Goal: Find specific page/section: Find specific page/section

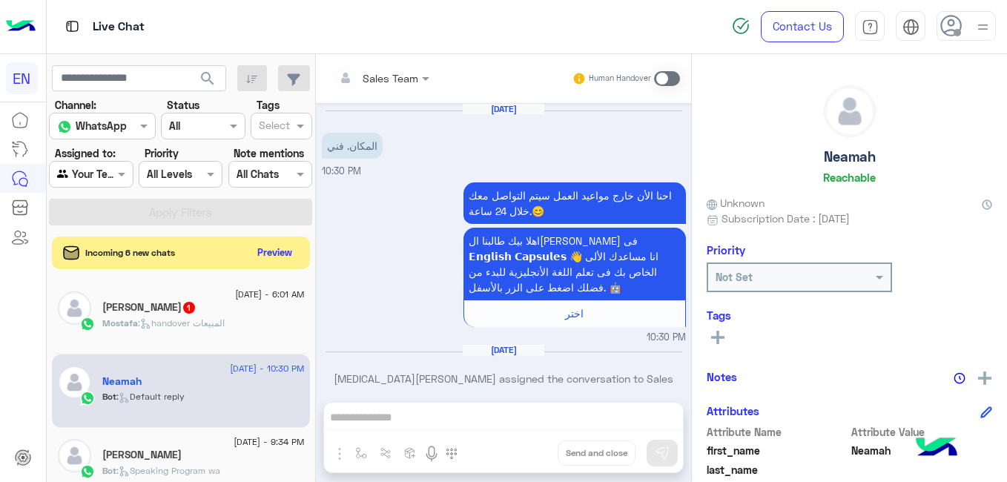
click at [273, 249] on button "Preview" at bounding box center [274, 253] width 47 height 22
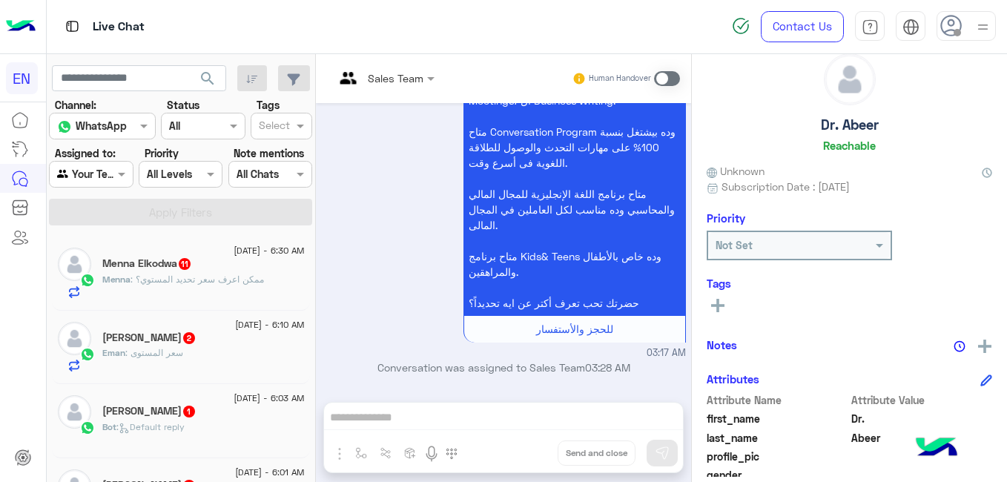
click at [243, 257] on div "Menna Elkodwa 11" at bounding box center [203, 265] width 202 height 16
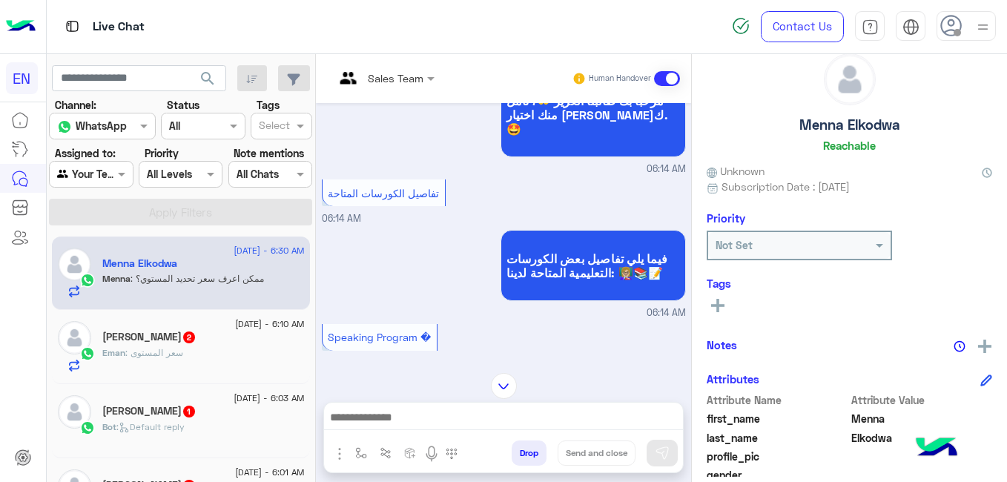
scroll to position [317, 0]
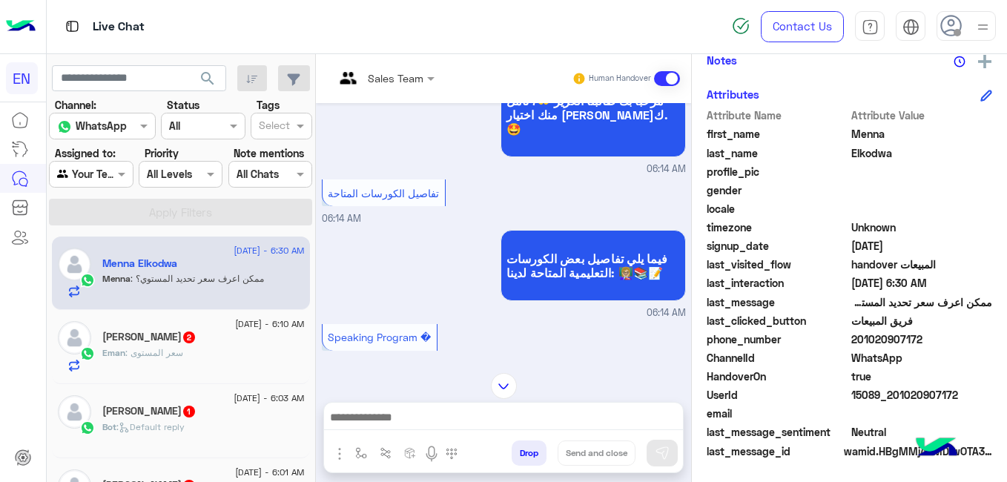
click at [887, 343] on span "201020907172" at bounding box center [922, 340] width 142 height 16
copy span "201020907172"
click at [162, 357] on span ": سعر المستوى" at bounding box center [154, 352] width 58 height 11
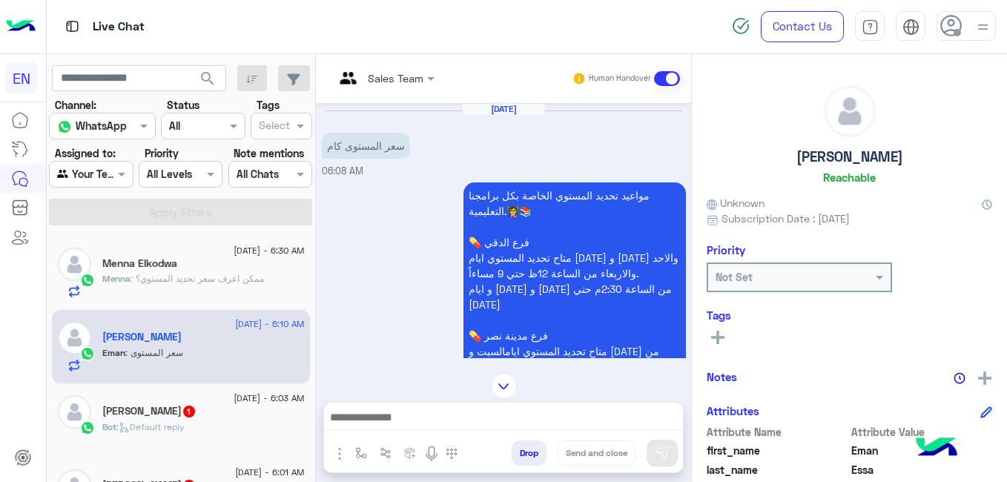
scroll to position [317, 0]
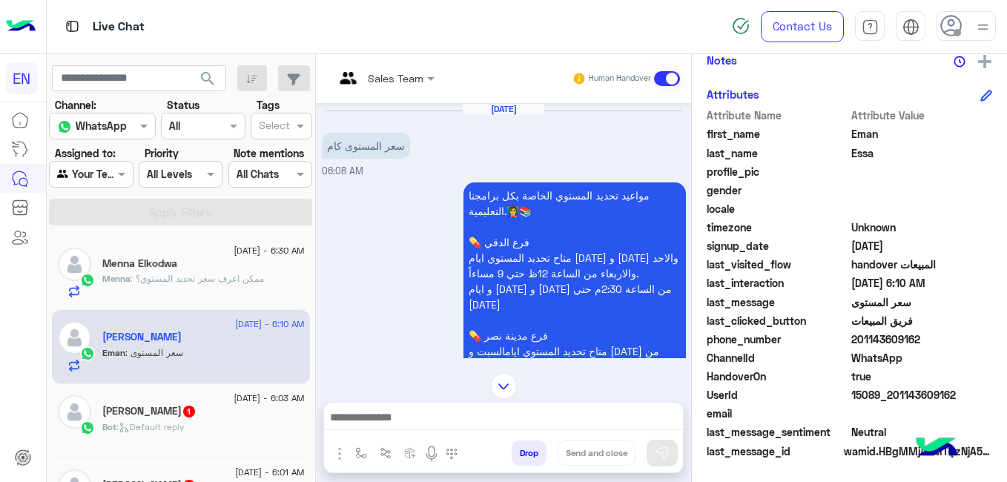
click at [910, 335] on span "201143609162" at bounding box center [922, 340] width 142 height 16
copy span "201143609162"
click at [207, 430] on div "Bot : Default reply" at bounding box center [203, 434] width 202 height 26
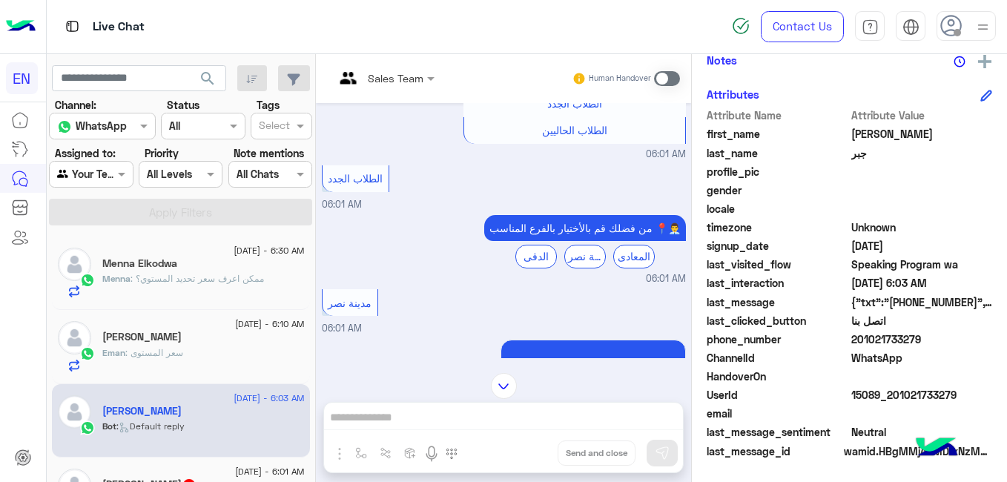
scroll to position [918, 0]
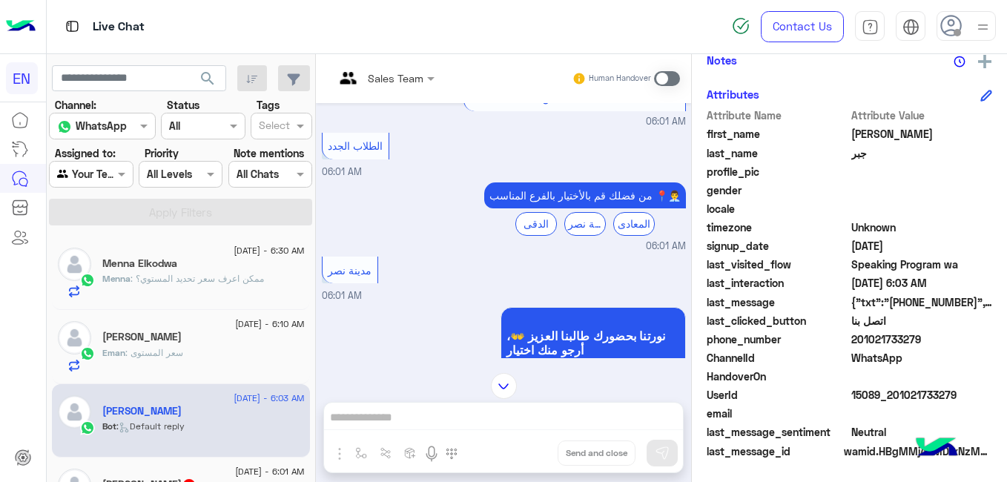
click at [872, 338] on span "201021733279" at bounding box center [922, 340] width 142 height 16
copy span "201021733279"
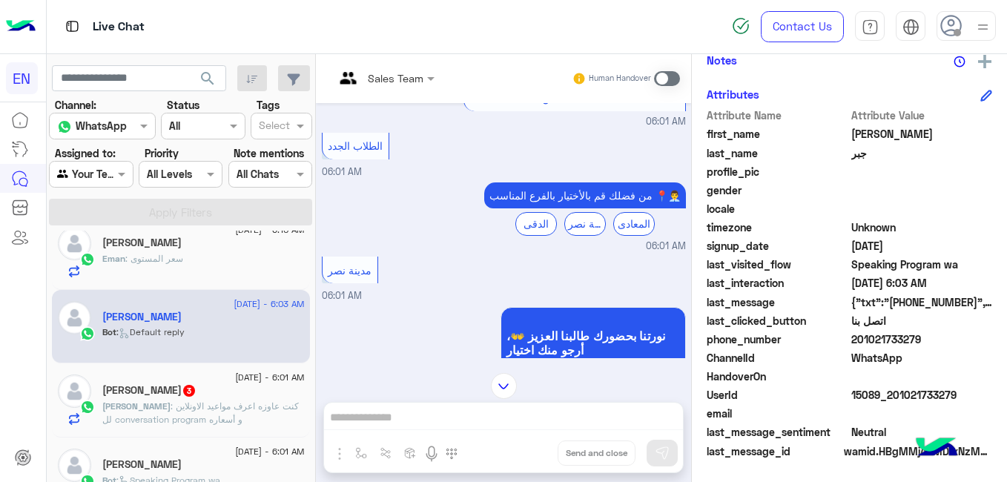
scroll to position [111, 0]
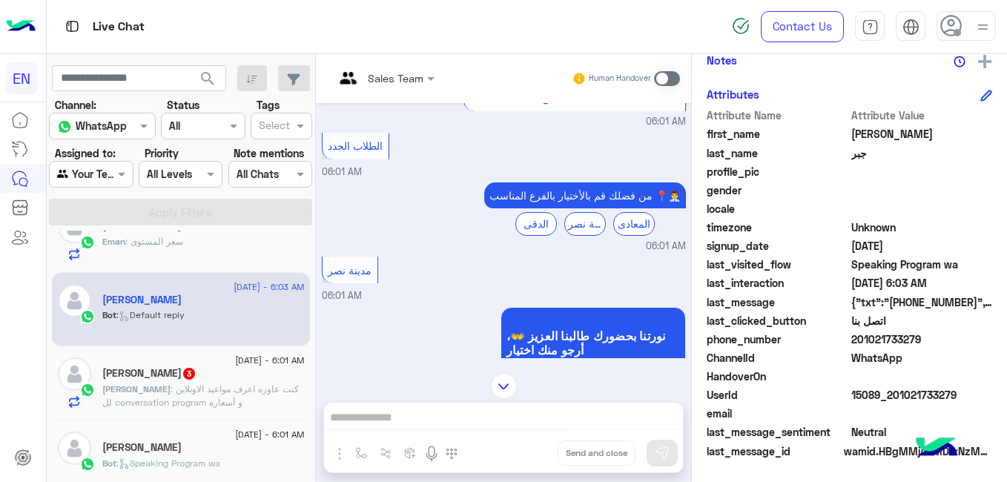
click at [203, 403] on span ": كنت عاوزه اعرف مواعيد الاونلاين لل conversation program و أسعاره" at bounding box center [200, 395] width 197 height 24
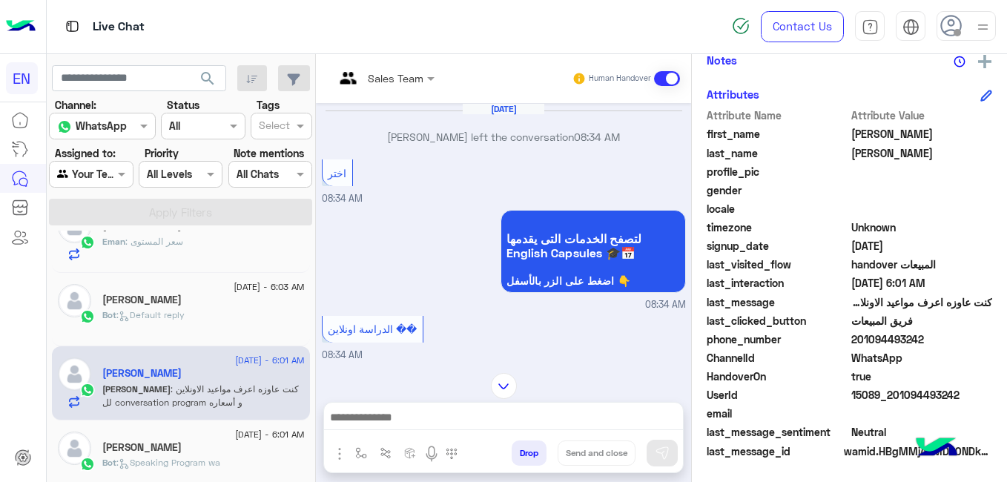
scroll to position [655, 0]
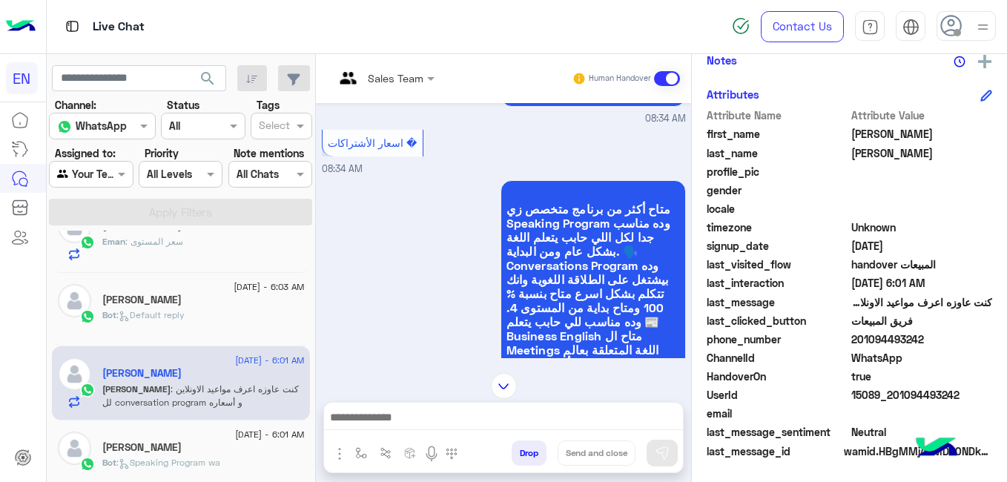
click at [876, 340] on span "201094493242" at bounding box center [922, 340] width 142 height 16
copy span "201094493242"
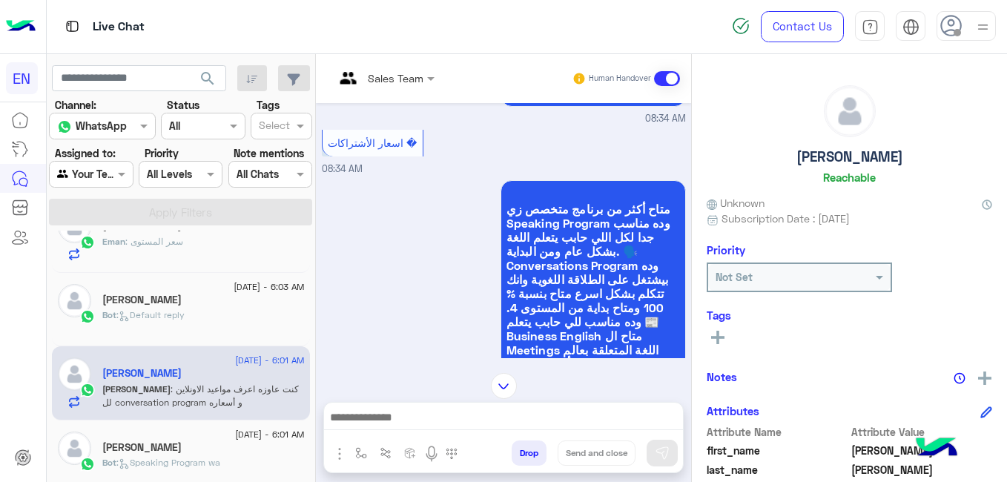
click at [833, 158] on h5 "[PERSON_NAME]" at bounding box center [850, 156] width 107 height 17
copy h5 "[PERSON_NAME]"
click at [725, 335] on button at bounding box center [718, 337] width 22 height 18
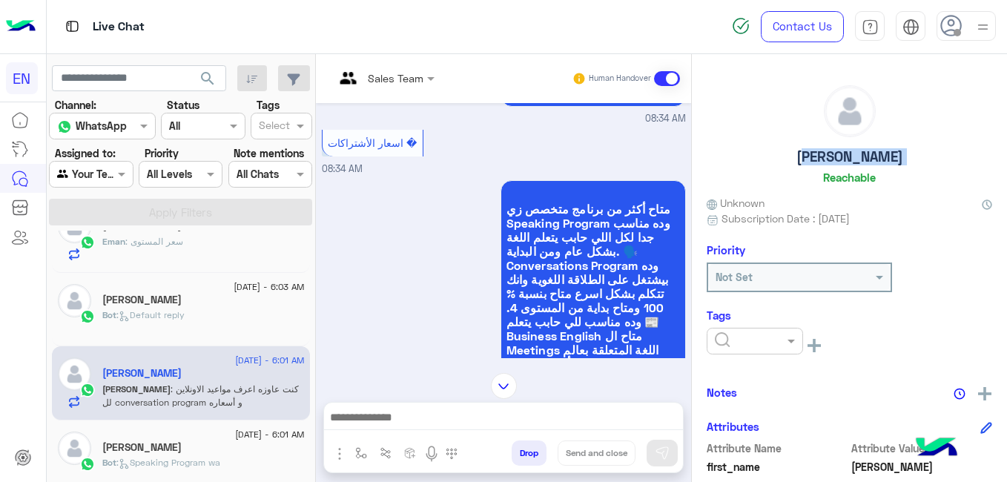
click at [725, 335] on input "text" at bounding box center [737, 342] width 45 height 16
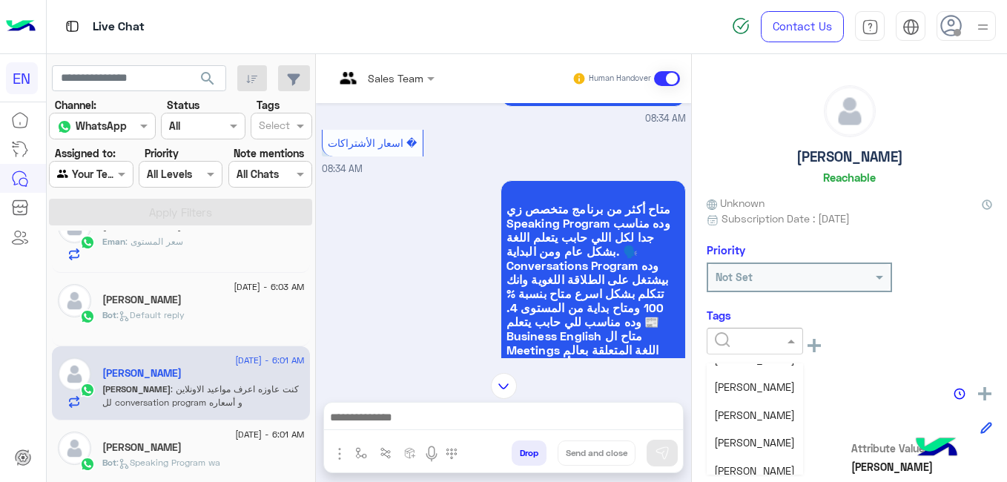
scroll to position [190, 0]
click at [769, 414] on span "Shorouq Hamada" at bounding box center [754, 409] width 81 height 13
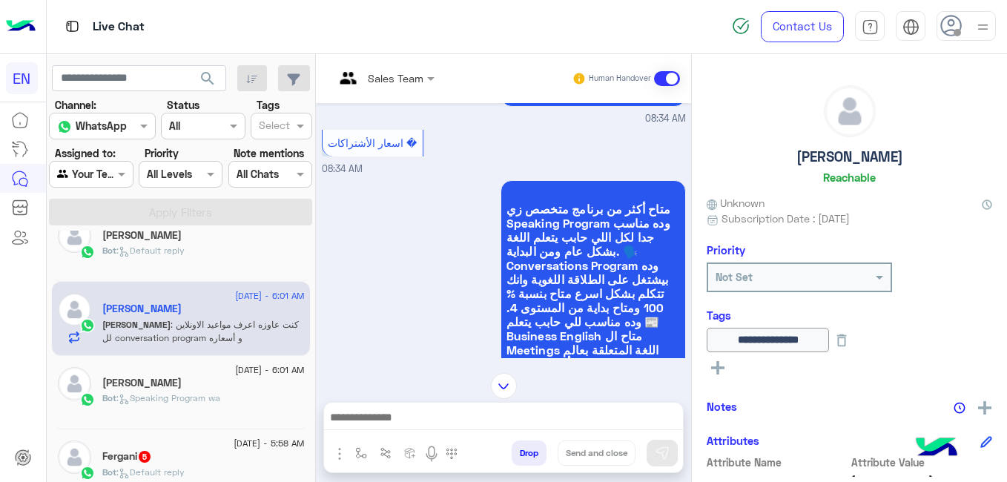
scroll to position [219, 0]
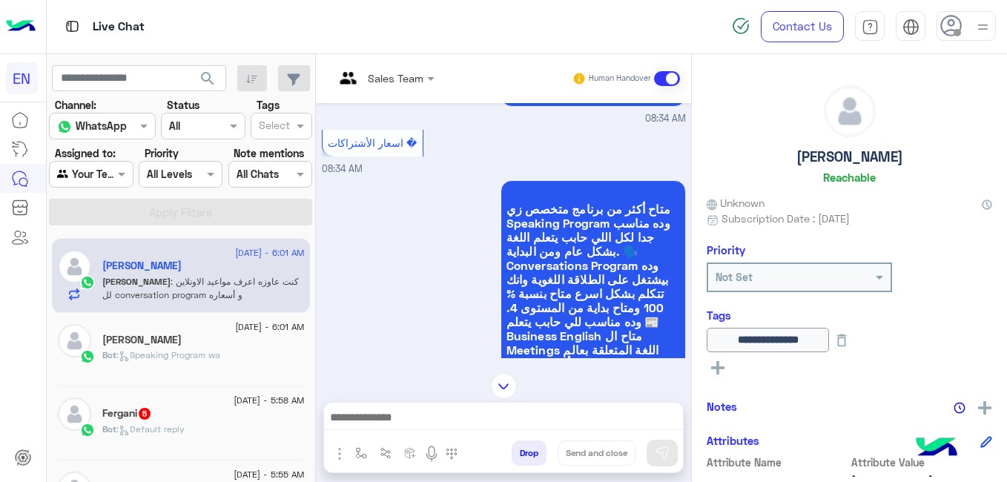
click at [211, 369] on div "Bot : Speaking Program wa" at bounding box center [203, 362] width 202 height 26
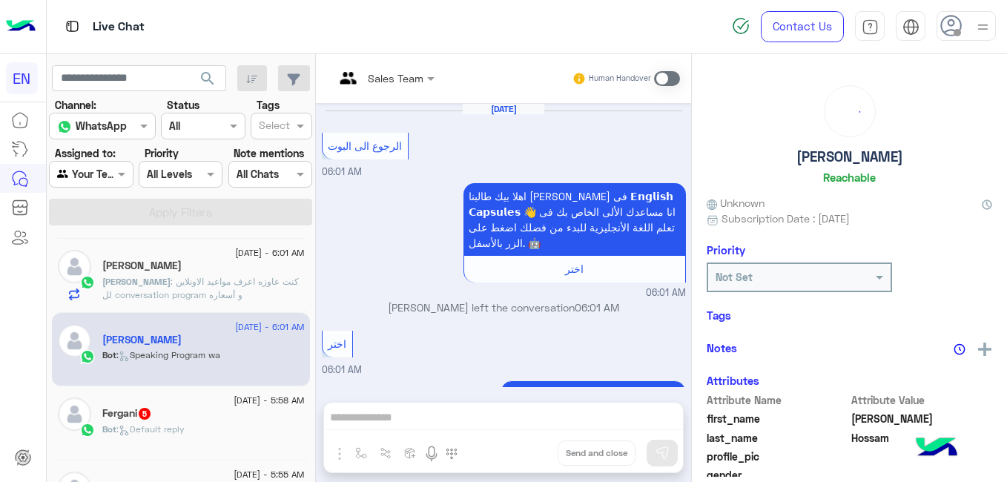
scroll to position [1243, 0]
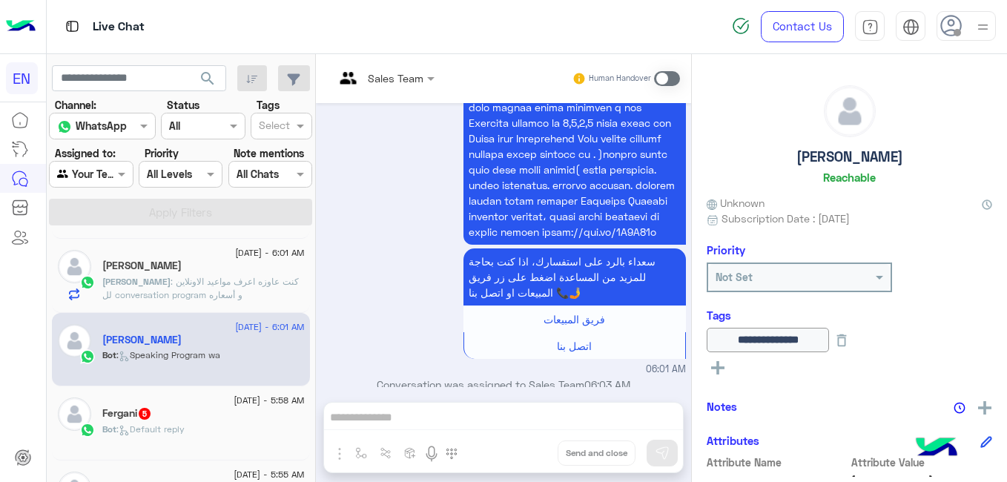
click at [231, 409] on div "Fergani 5" at bounding box center [203, 415] width 202 height 16
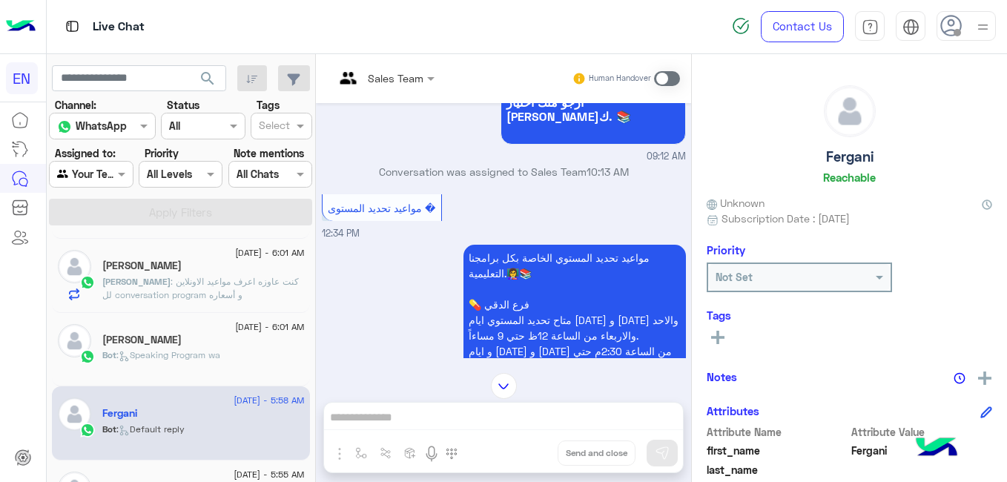
scroll to position [317, 0]
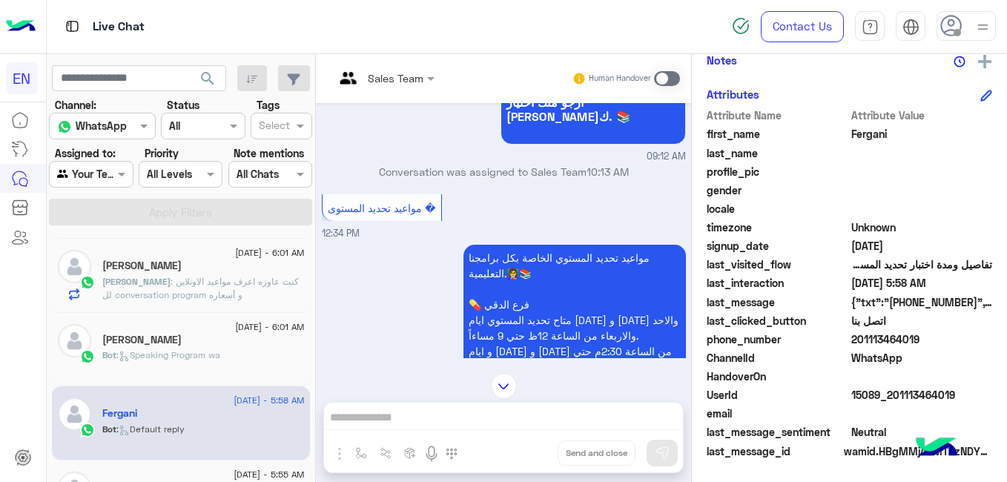
click at [883, 337] on span "201113464019" at bounding box center [922, 340] width 142 height 16
copy span "201113464019"
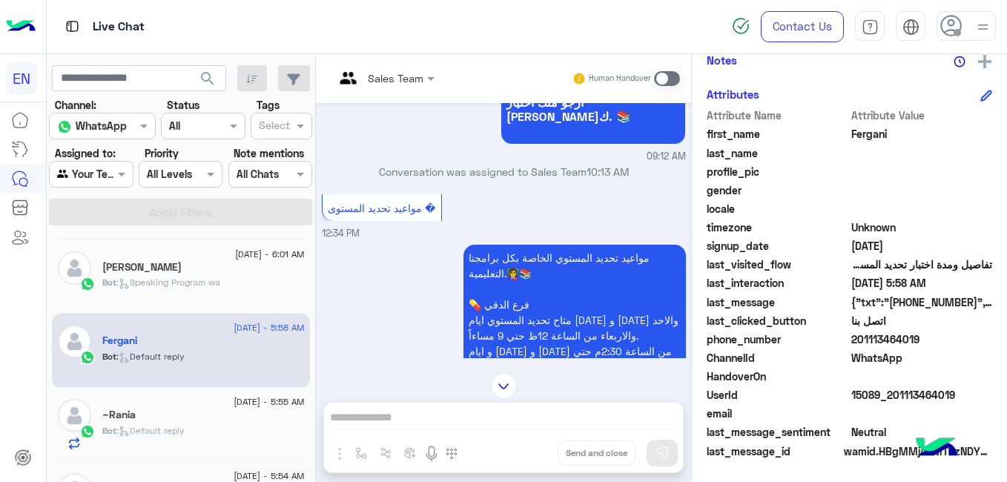
scroll to position [317, 0]
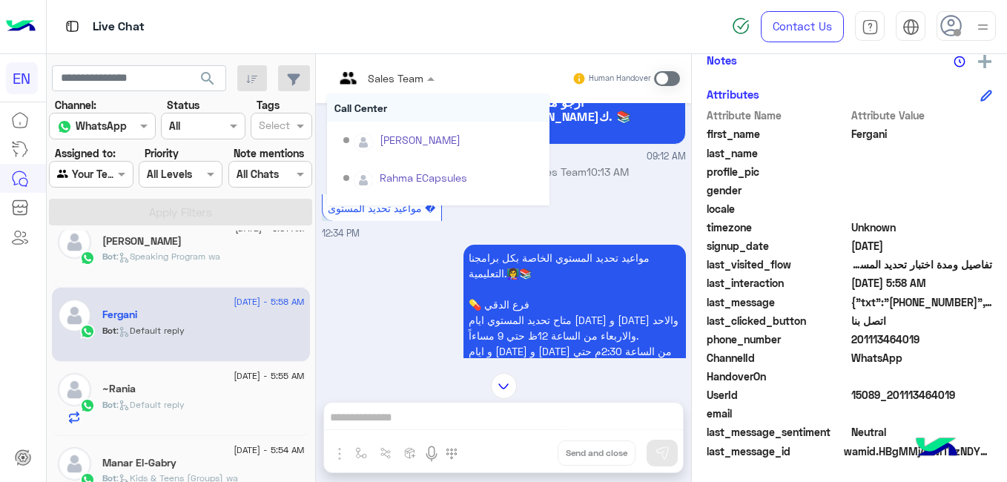
click at [388, 76] on input "text" at bounding box center [365, 78] width 63 height 16
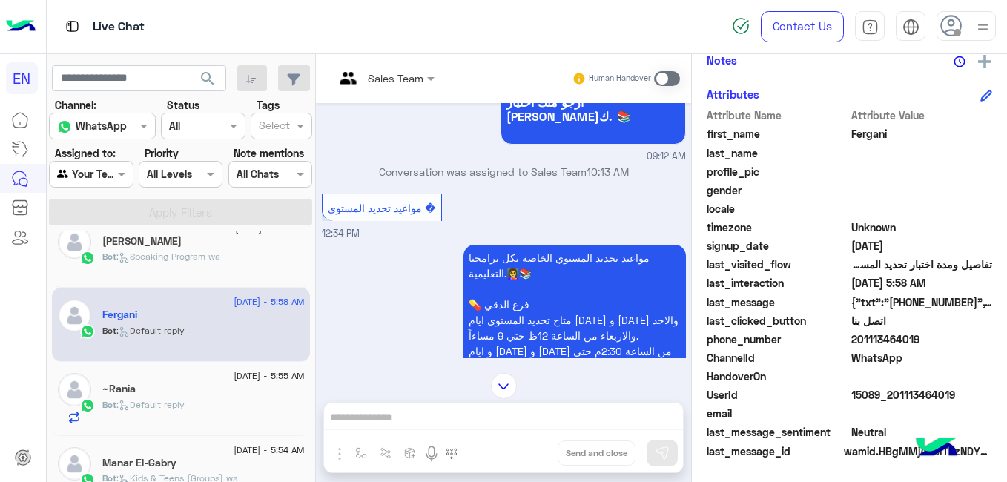
click at [214, 387] on div "~Rania" at bounding box center [203, 391] width 202 height 16
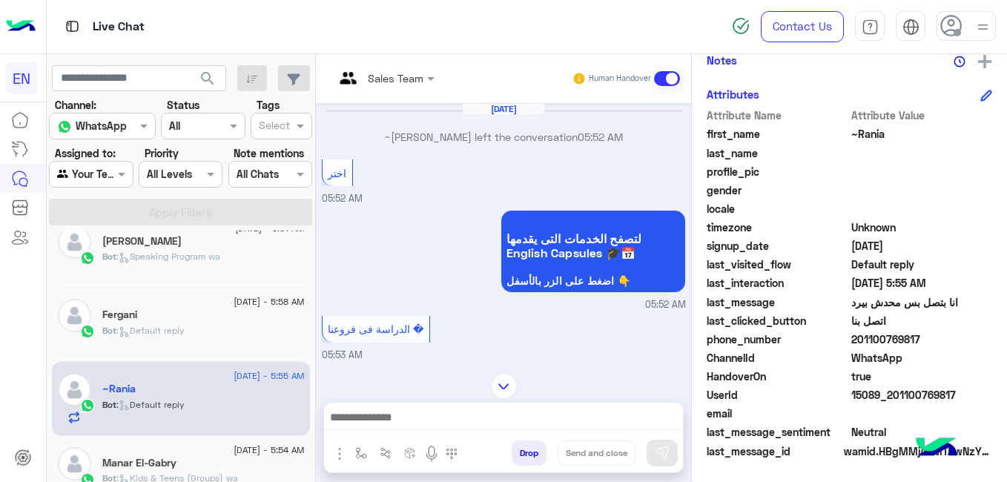
scroll to position [635, 0]
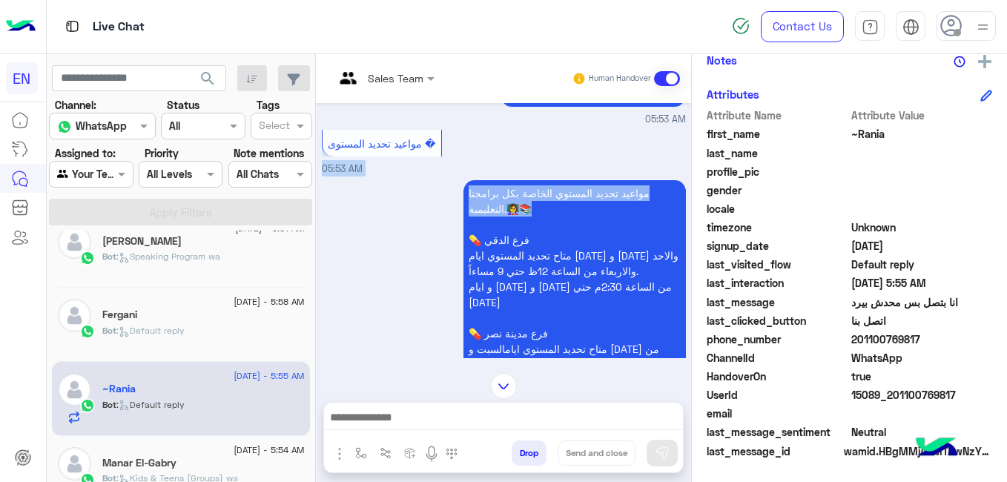
drag, startPoint x: 685, startPoint y: 191, endPoint x: 687, endPoint y: 137, distance: 53.4
click at [687, 137] on div "Aug 11, 2025 ~Rania left the conversation 05:52 AM اختر 05:52 AM لتصفح الخدمات …" at bounding box center [503, 230] width 375 height 255
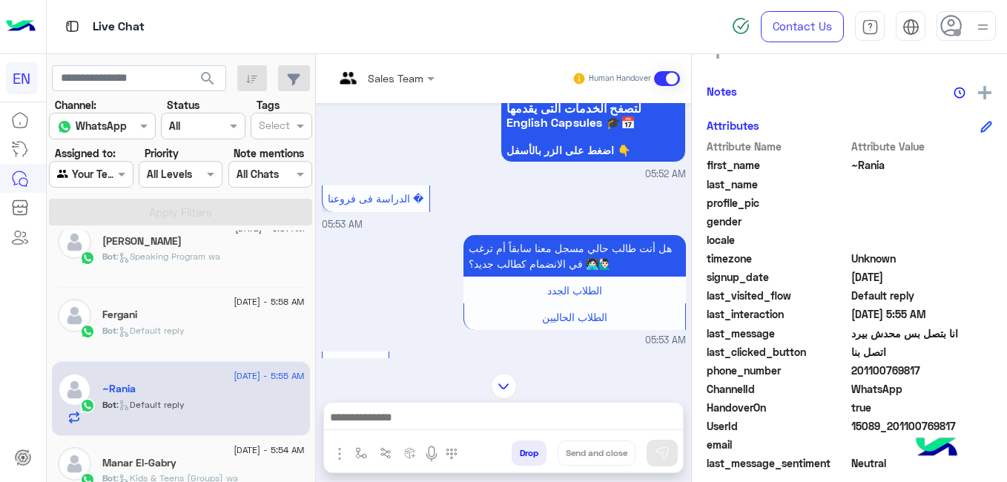
scroll to position [317, 0]
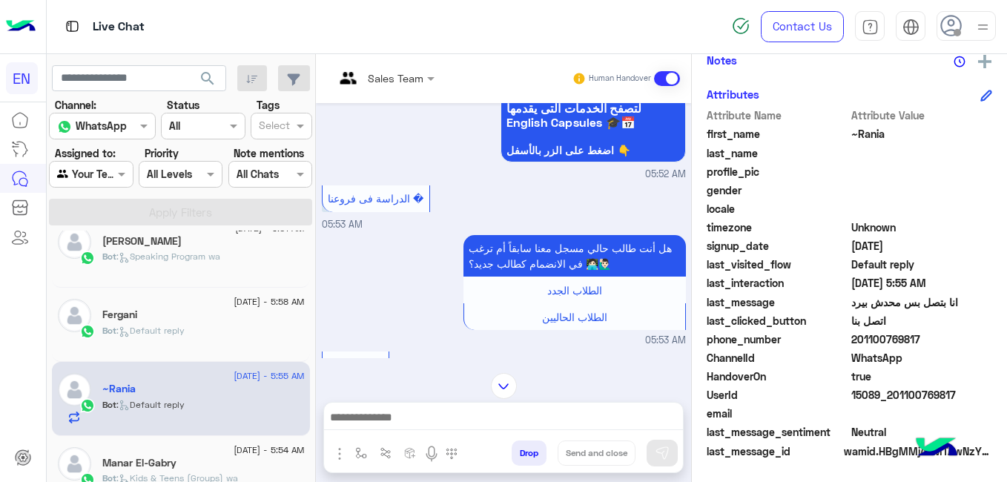
click at [900, 343] on span "201100769817" at bounding box center [922, 340] width 142 height 16
copy span "201100769817"
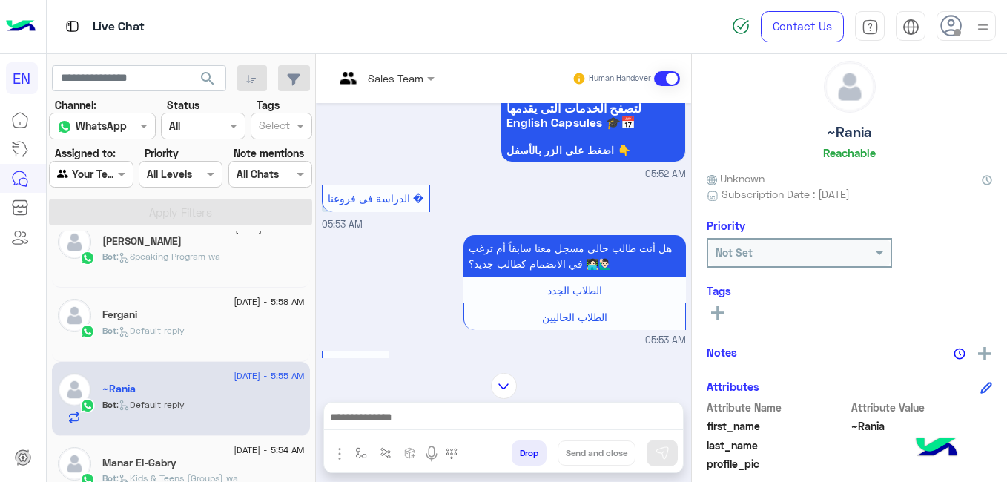
scroll to position [0, 0]
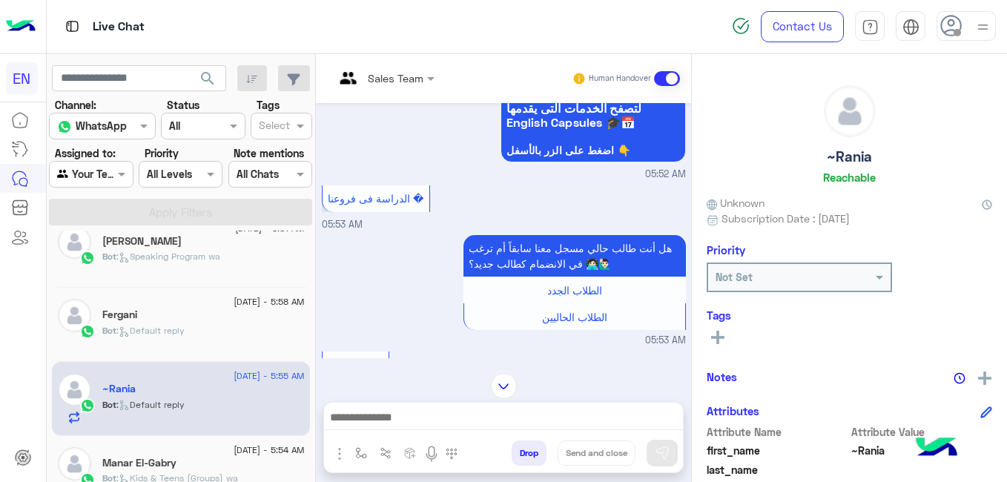
click at [853, 154] on h5 "~Rania" at bounding box center [849, 156] width 45 height 17
copy h5 "~Rania"
click at [717, 331] on icon at bounding box center [717, 337] width 13 height 13
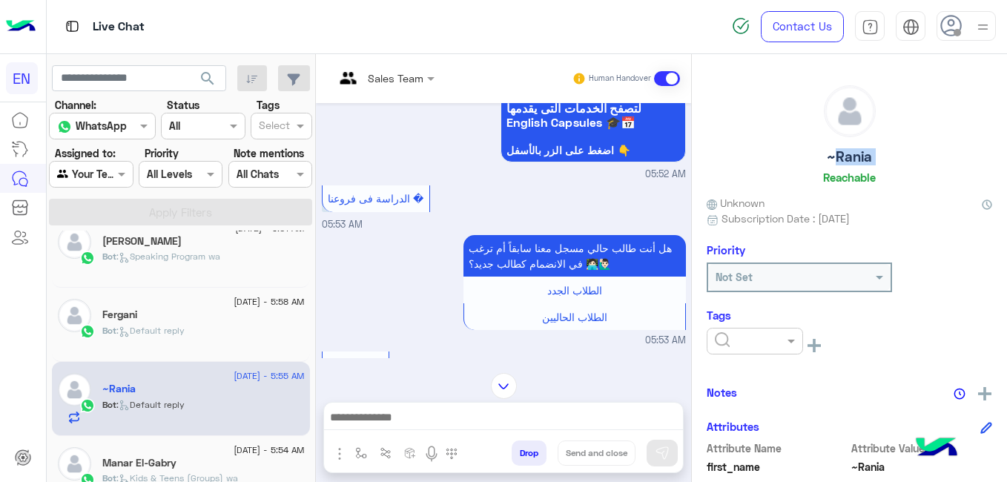
click at [717, 331] on div at bounding box center [755, 341] width 96 height 27
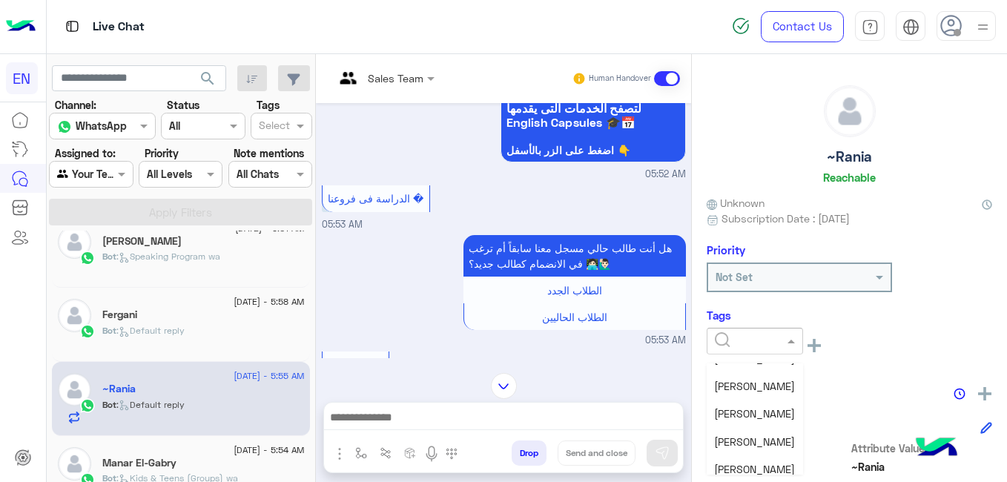
scroll to position [163, 0]
click at [785, 440] on span "Shorouq Hamada" at bounding box center [754, 435] width 81 height 13
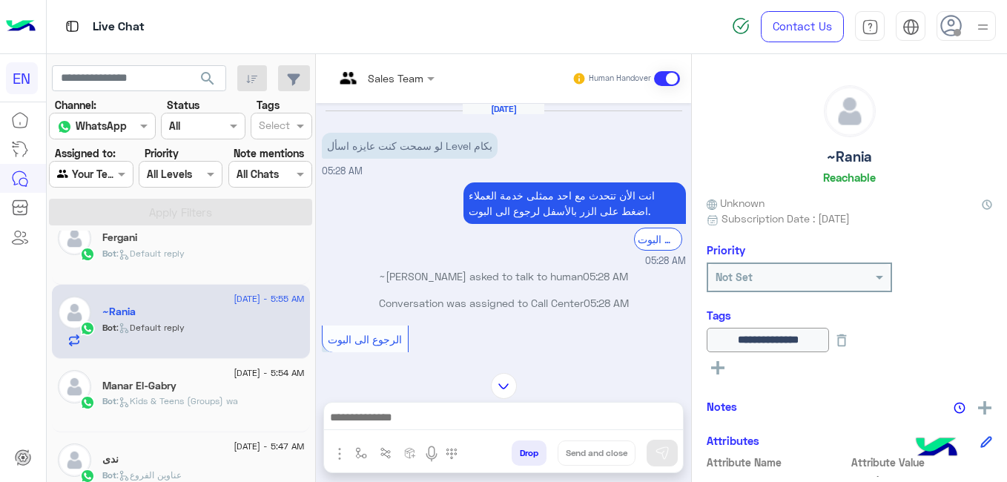
scroll to position [403, 0]
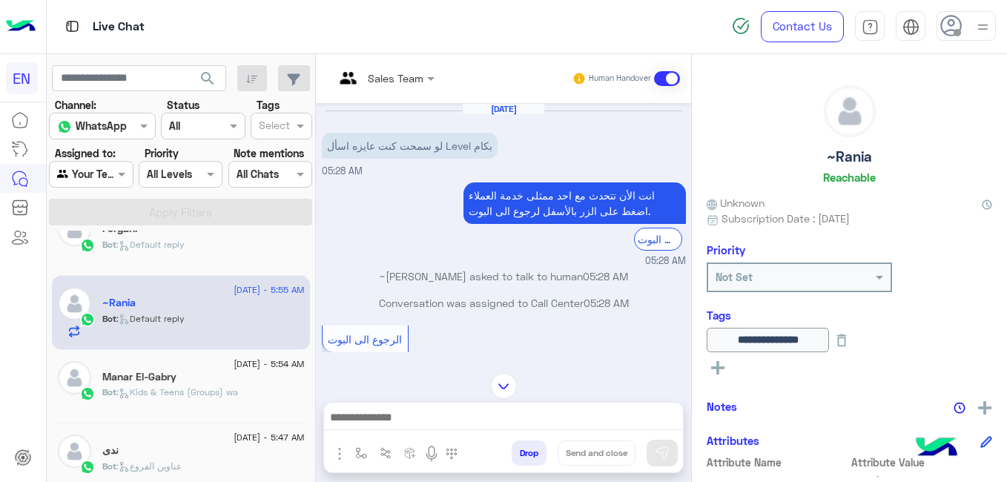
click at [255, 386] on div "Bot : Kids & Teens (Groups) wa" at bounding box center [203, 399] width 202 height 26
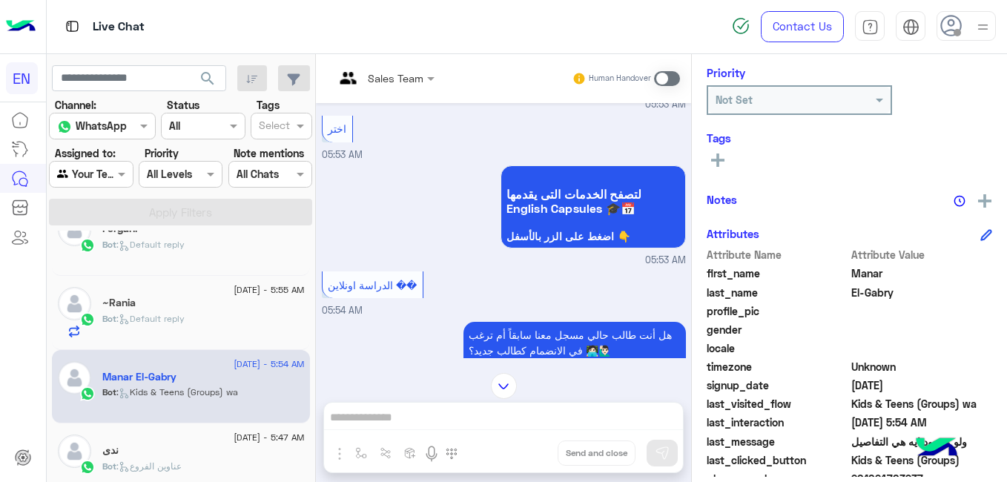
scroll to position [317, 0]
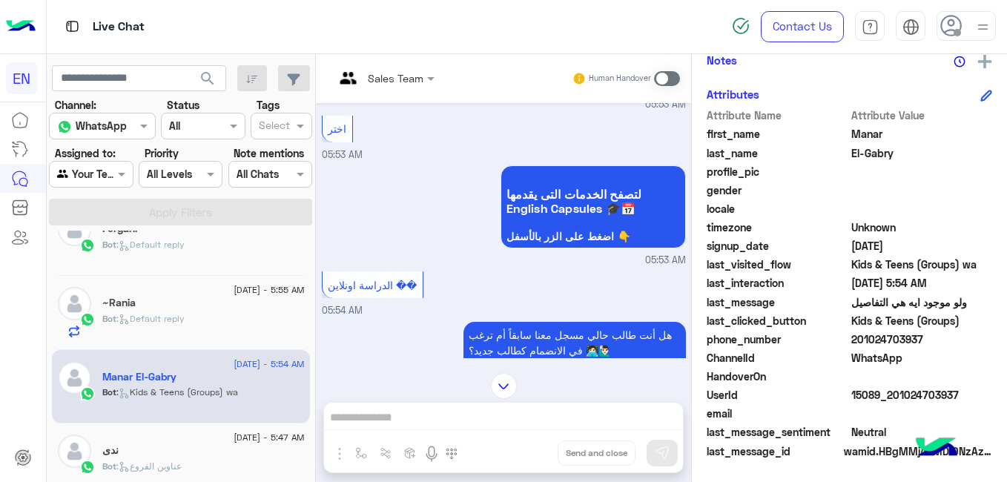
click at [906, 340] on span "201024703937" at bounding box center [922, 340] width 142 height 16
copy span "201024703937"
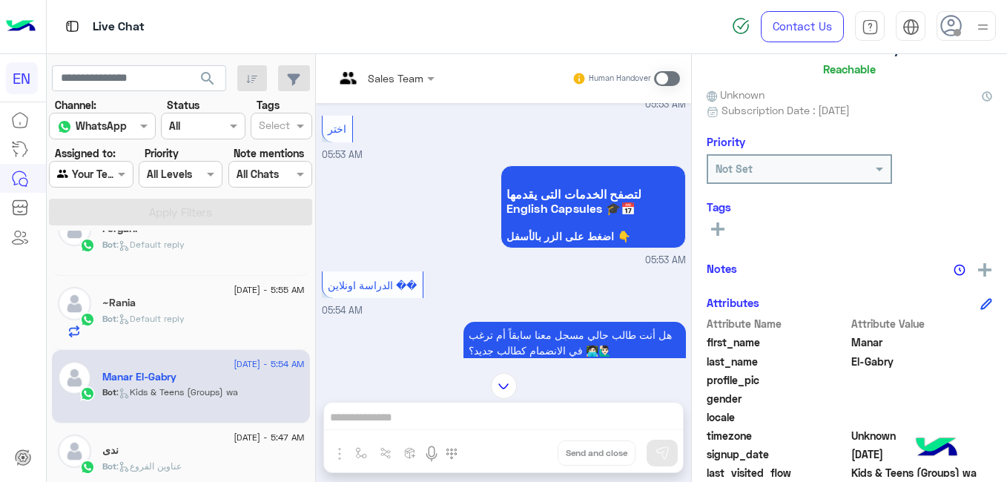
scroll to position [0, 0]
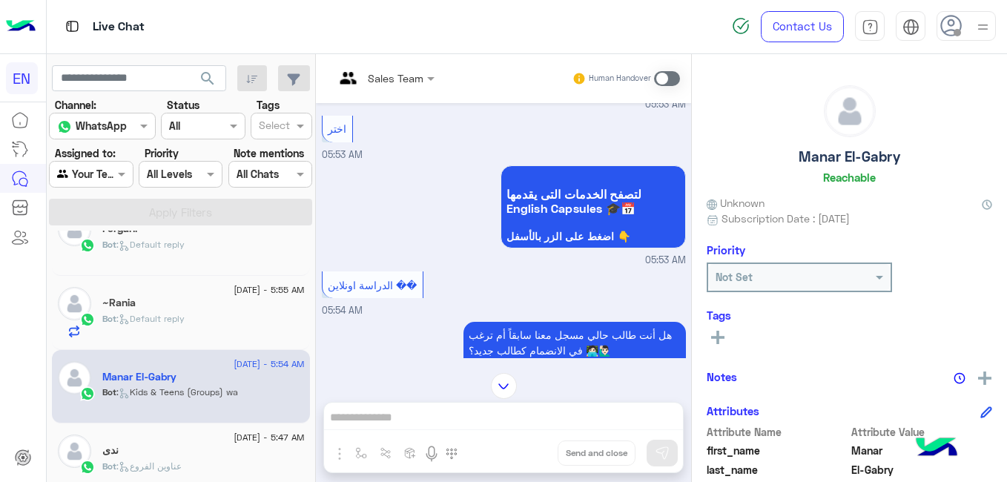
click at [842, 154] on h5 "Manar El-Gabry" at bounding box center [850, 156] width 102 height 17
click at [722, 332] on icon at bounding box center [717, 337] width 13 height 13
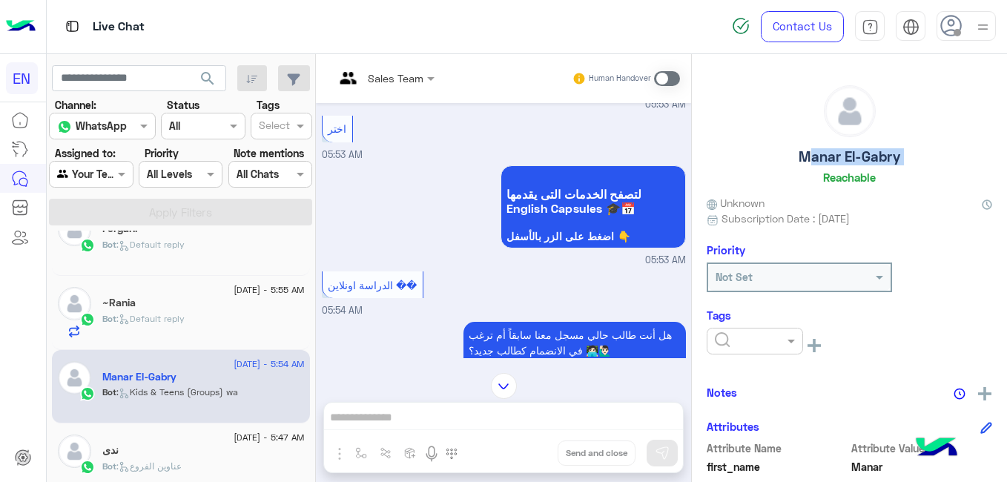
click at [722, 334] on input "text" at bounding box center [737, 342] width 45 height 16
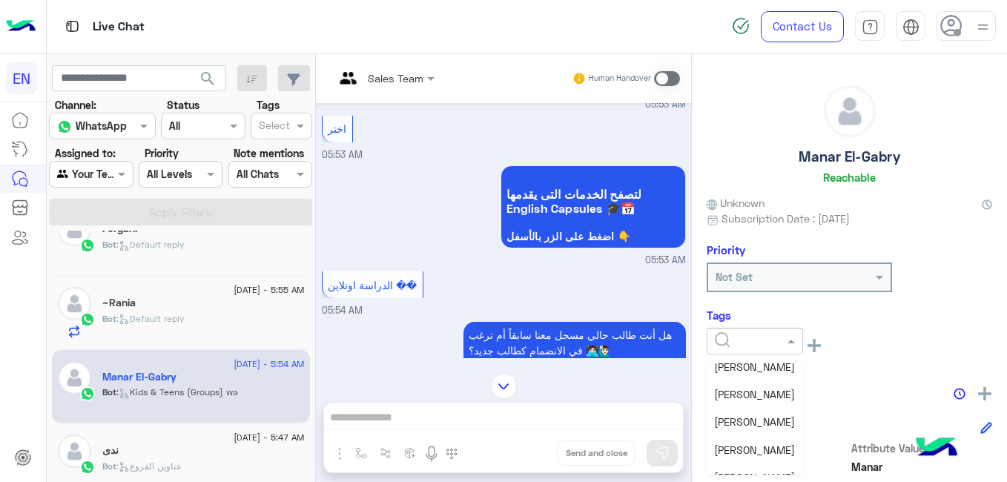
scroll to position [159, 0]
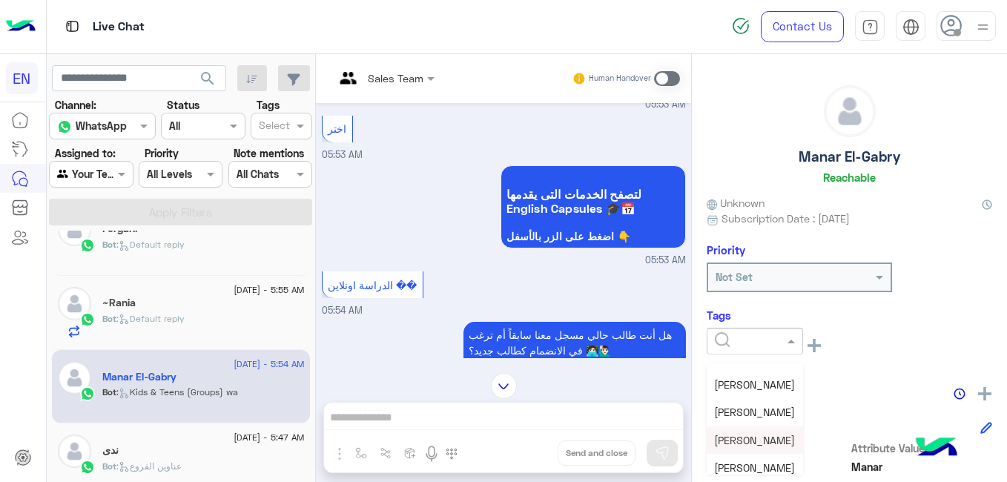
click at [772, 445] on span "Shorouq Hamada" at bounding box center [754, 440] width 81 height 13
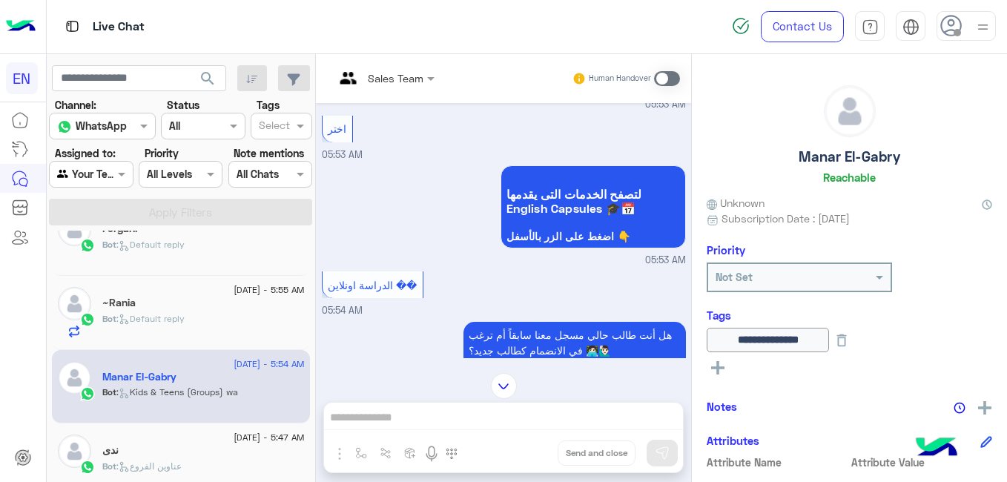
click at [234, 439] on span "[DATE] - 5:47 AM" at bounding box center [269, 437] width 70 height 13
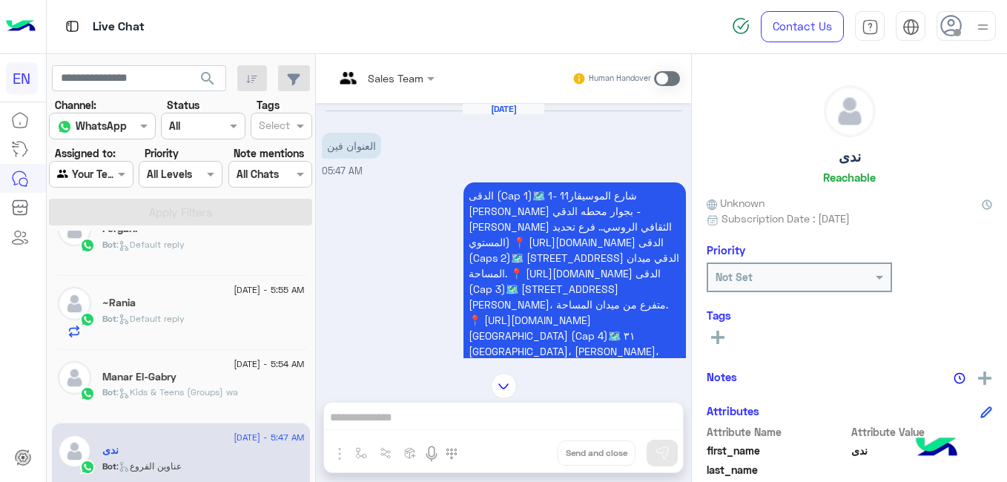
scroll to position [317, 0]
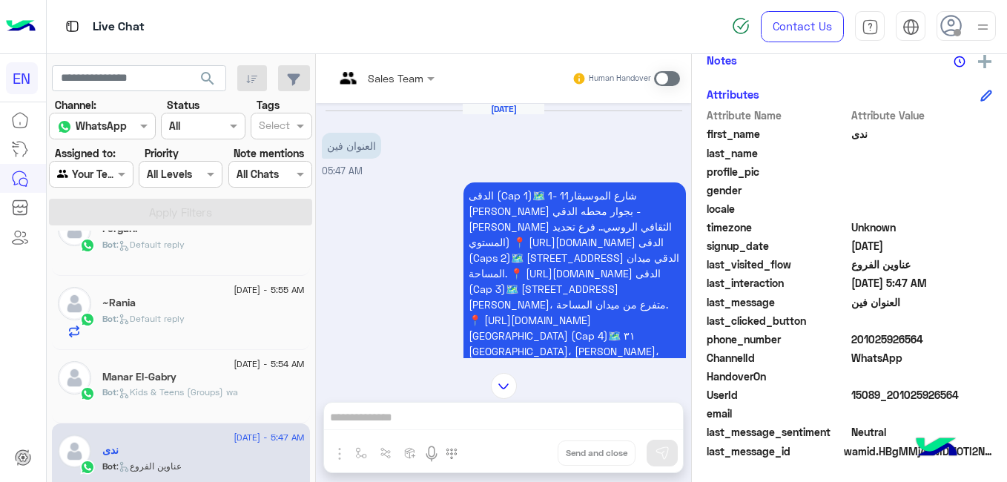
click at [867, 338] on span "201025926564" at bounding box center [922, 340] width 142 height 16
drag, startPoint x: 1001, startPoint y: 260, endPoint x: 1005, endPoint y: 190, distance: 69.8
click at [1005, 190] on div "ندى Reachable Unknown Subscription Date : 08/11/2025 Priority Not Set Tags See …" at bounding box center [849, 265] width 315 height 423
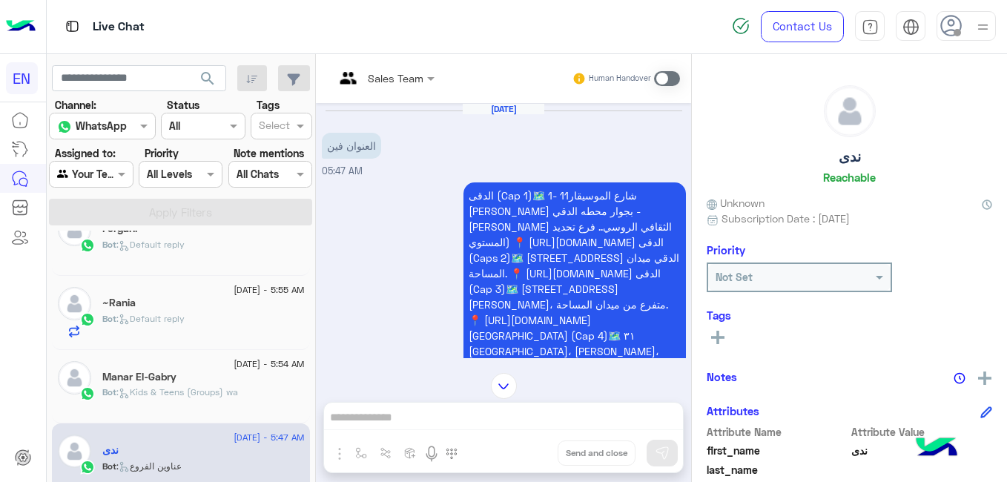
click at [721, 332] on icon at bounding box center [717, 337] width 13 height 13
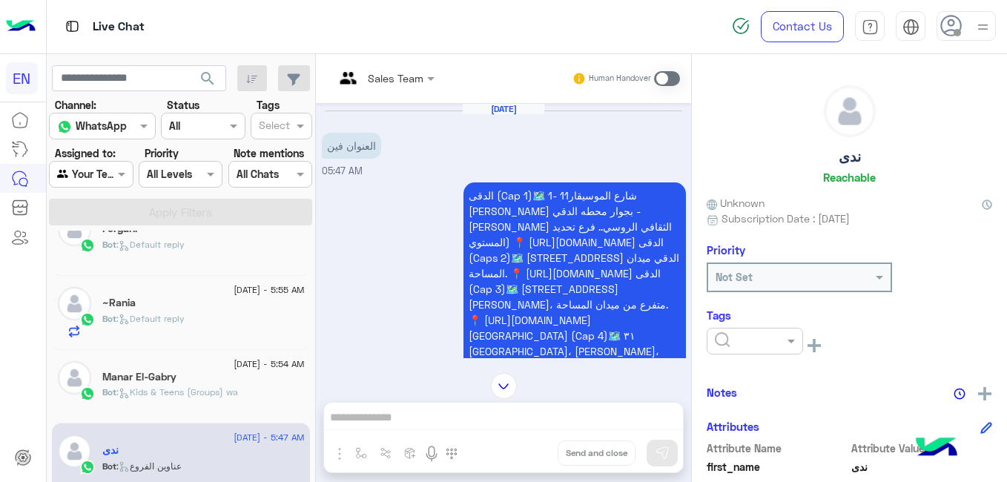
click at [731, 344] on input "text" at bounding box center [737, 342] width 45 height 16
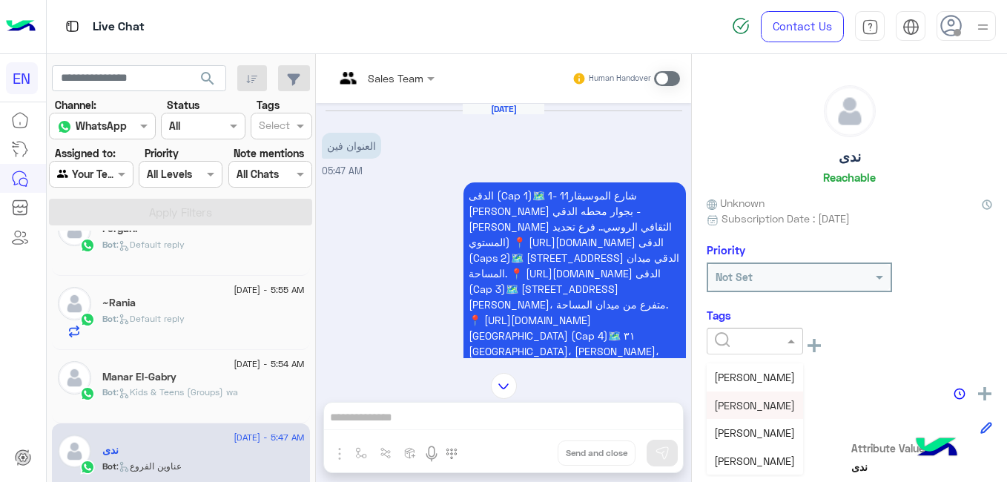
click at [755, 411] on span "Shorouq Hamada" at bounding box center [754, 405] width 81 height 13
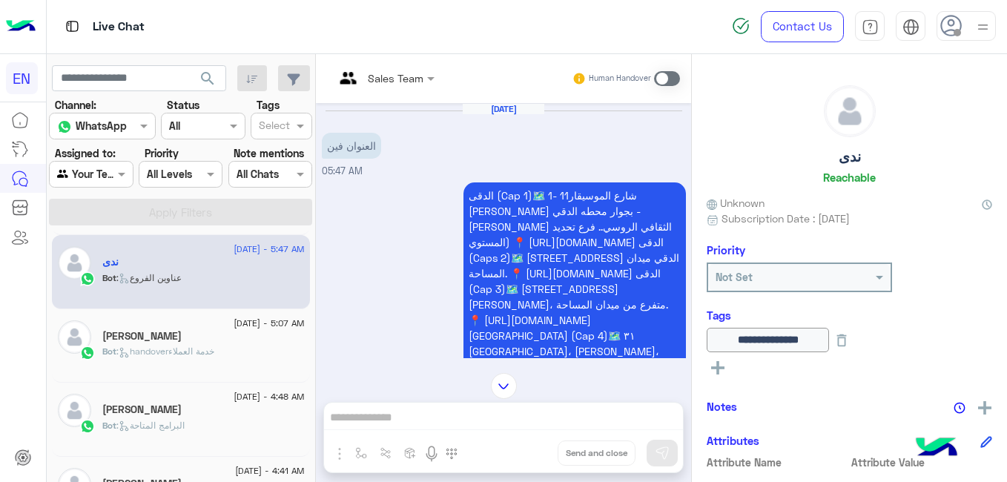
scroll to position [596, 0]
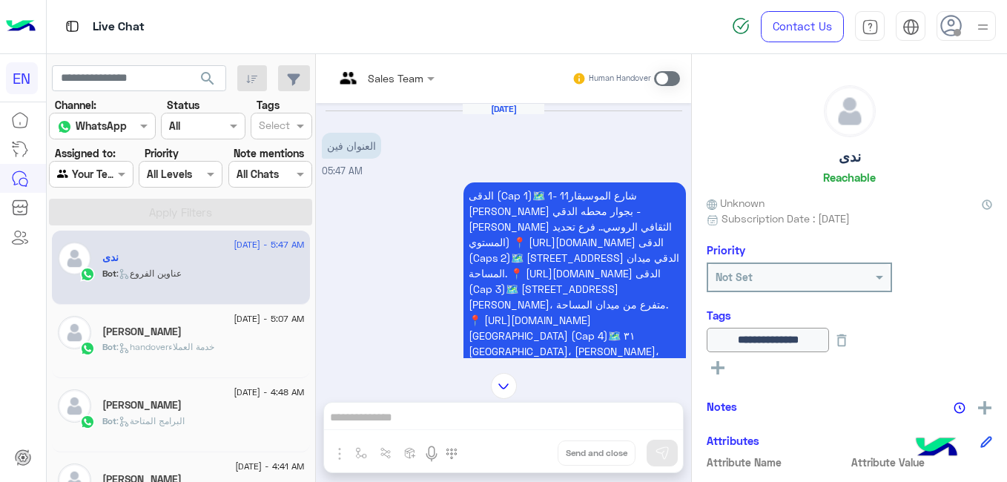
click at [222, 357] on div "Bot : handoverخدمة العملاء" at bounding box center [203, 353] width 202 height 26
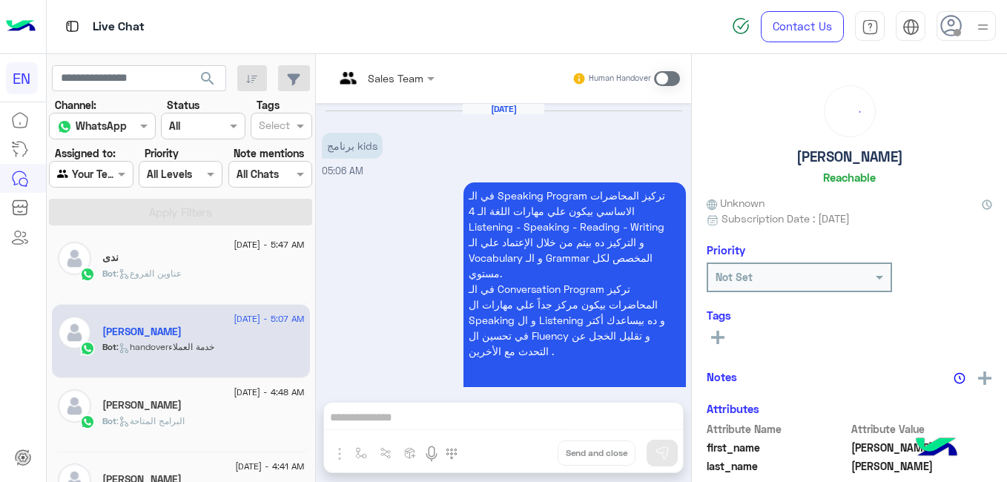
scroll to position [761, 0]
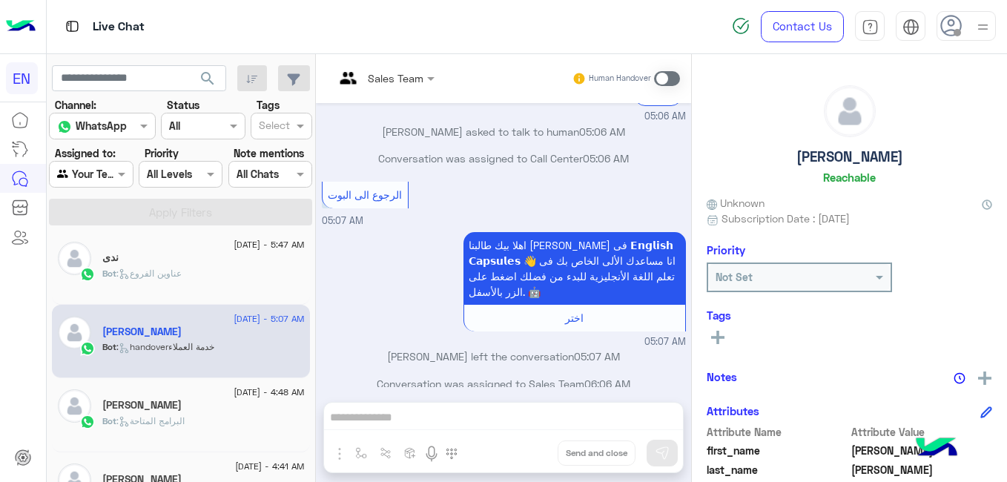
drag, startPoint x: 685, startPoint y: 360, endPoint x: 687, endPoint y: 311, distance: 48.2
click at [687, 311] on div "Aug 11, 2025 برنامج kids 05:06 AM في الـ Speaking Program تركيز المحاضرات الاسا…" at bounding box center [503, 245] width 375 height 284
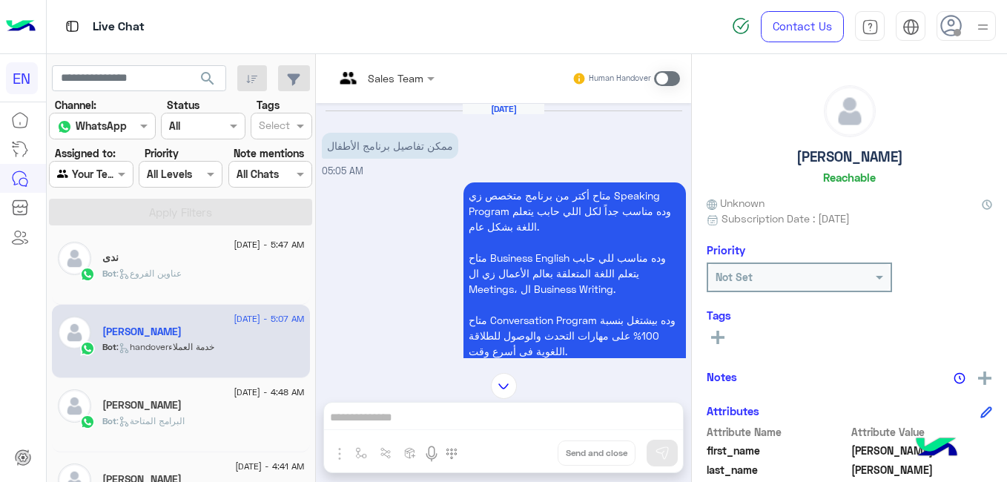
scroll to position [386, 0]
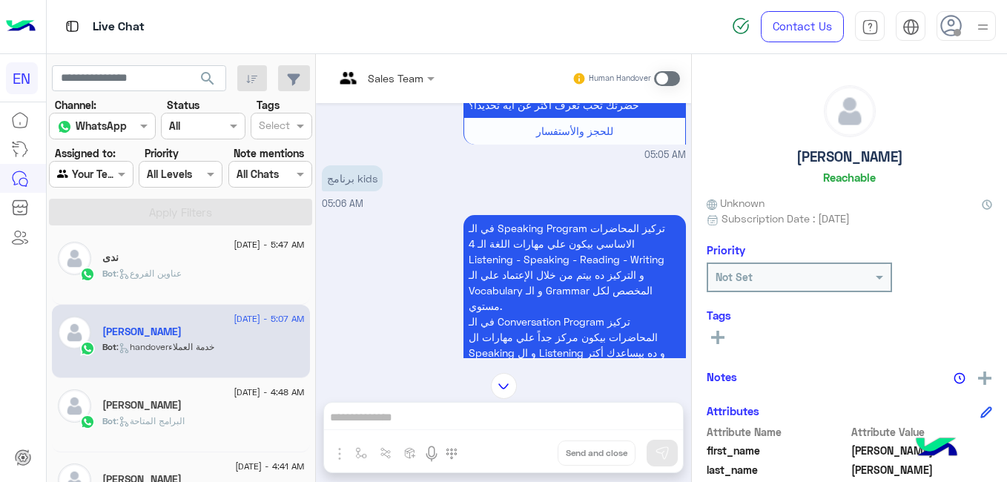
click at [238, 429] on div "Bot : البرامج المتاحة" at bounding box center [203, 428] width 202 height 26
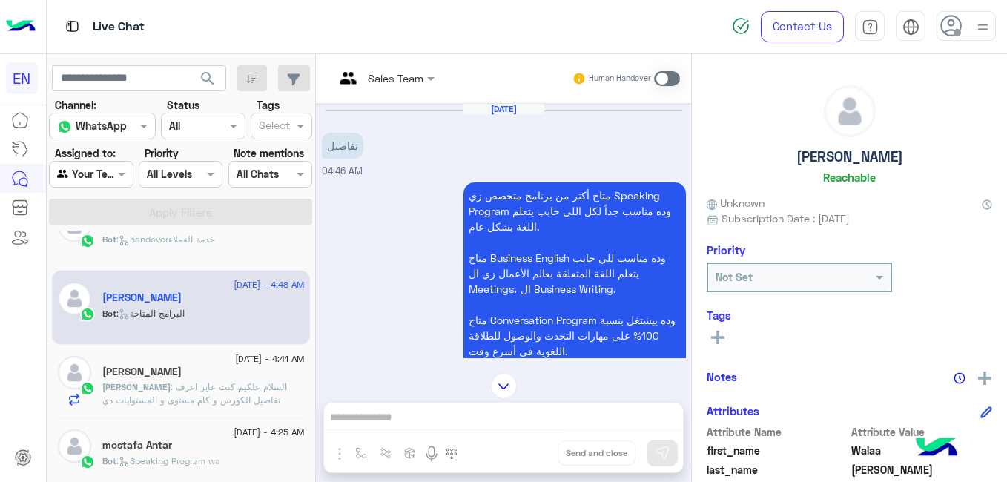
scroll to position [716, 0]
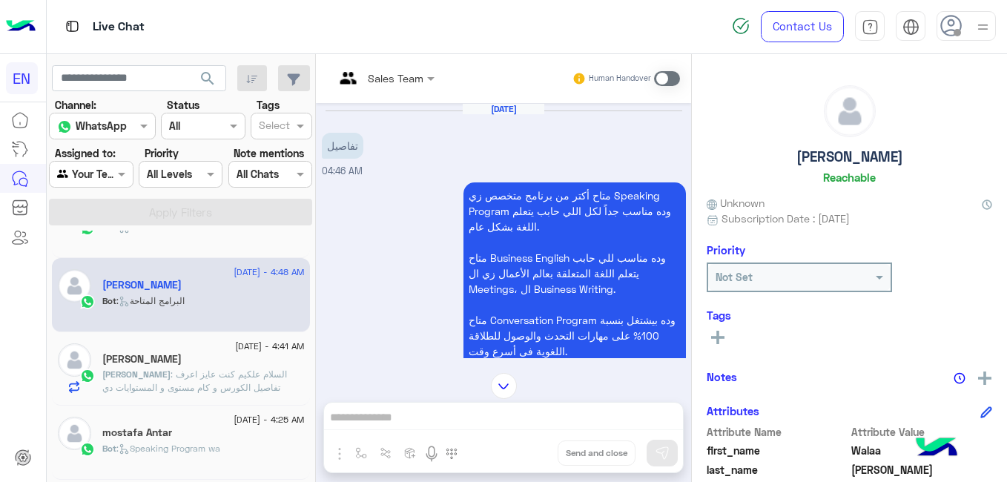
click at [278, 374] on p "حمدان : السلام علكيم كنت عايز اعرف تفاصيل الكورس و كام مستوى و المستوايات دي بت…" at bounding box center [203, 388] width 202 height 40
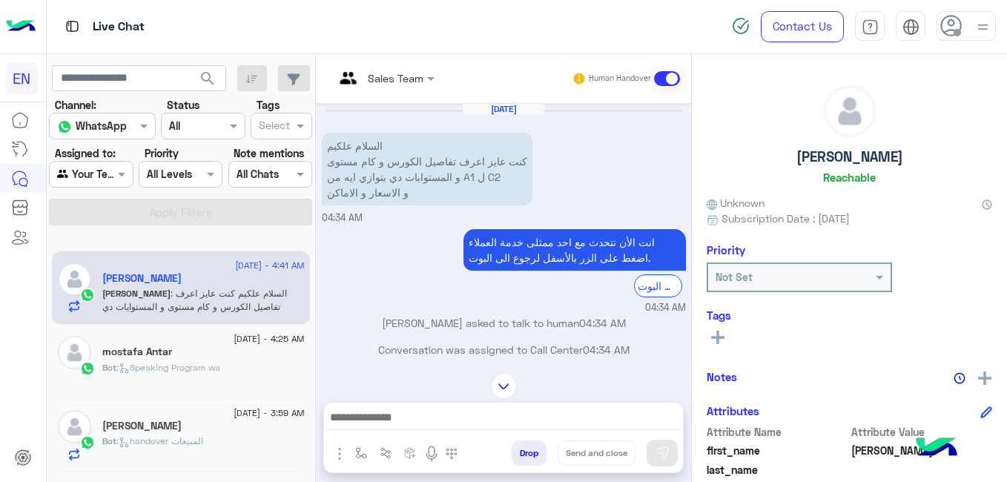
scroll to position [806, 0]
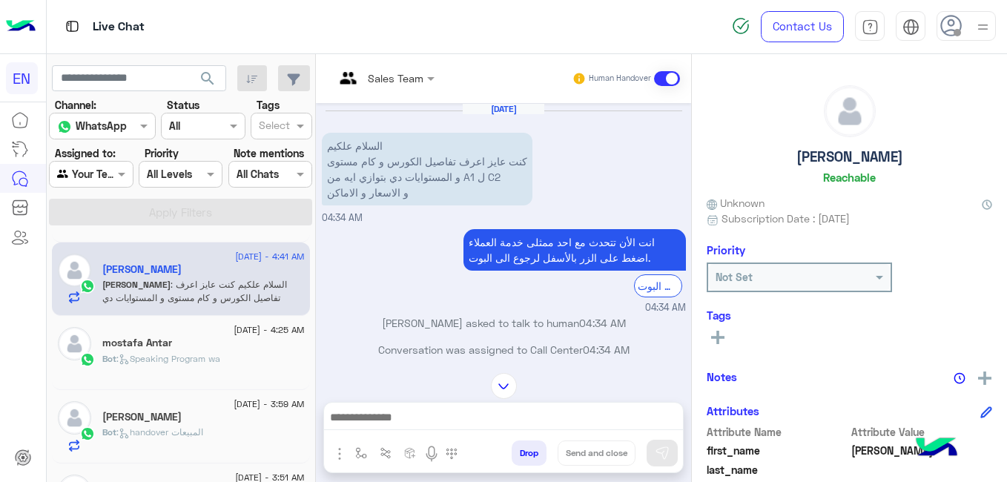
click at [253, 349] on div "mostafa Antar" at bounding box center [203, 345] width 202 height 16
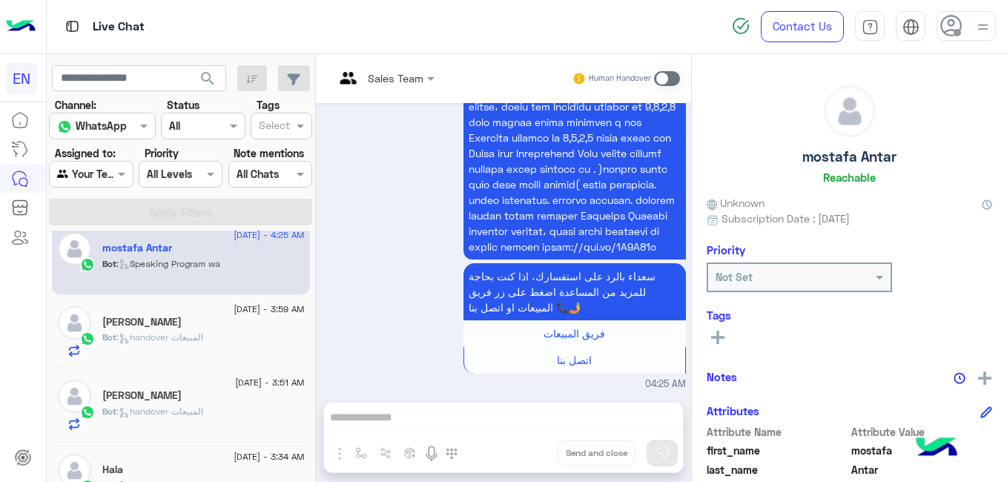
scroll to position [906, 0]
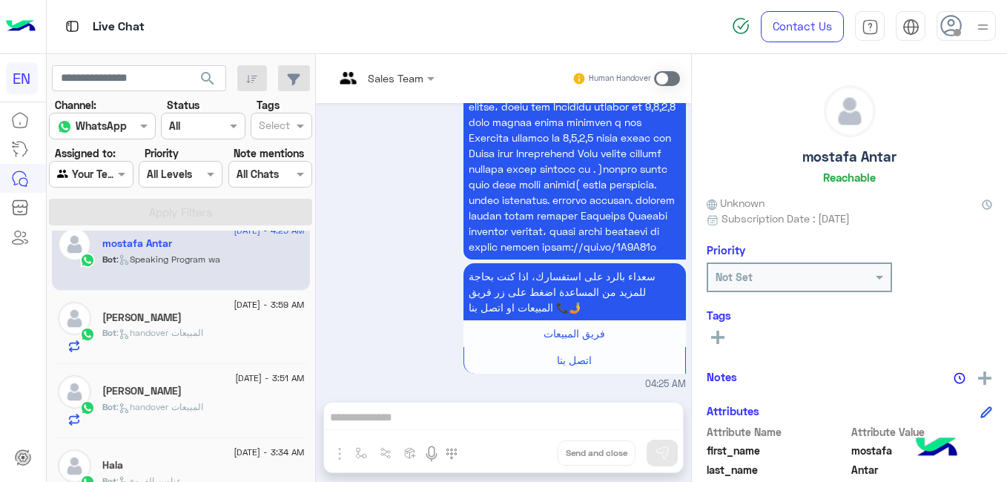
click at [252, 251] on div "mostafa Antar" at bounding box center [203, 245] width 202 height 16
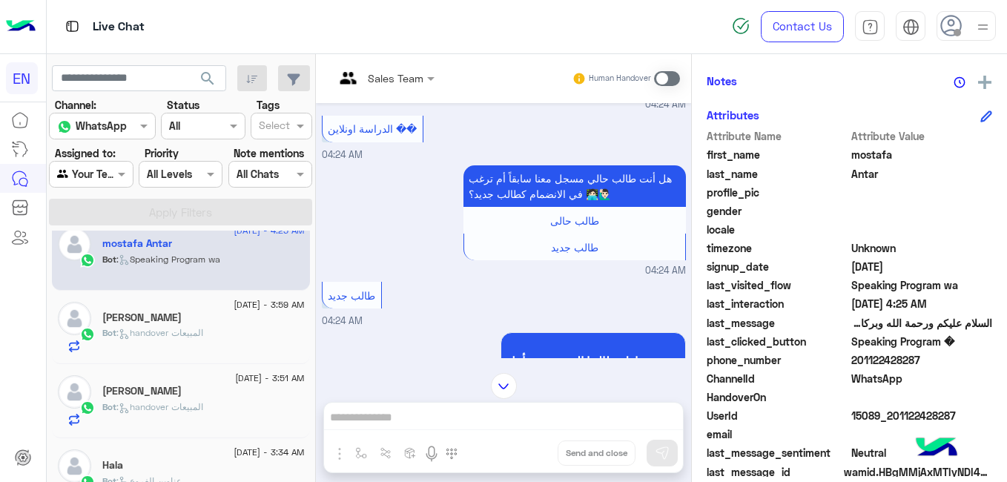
scroll to position [317, 0]
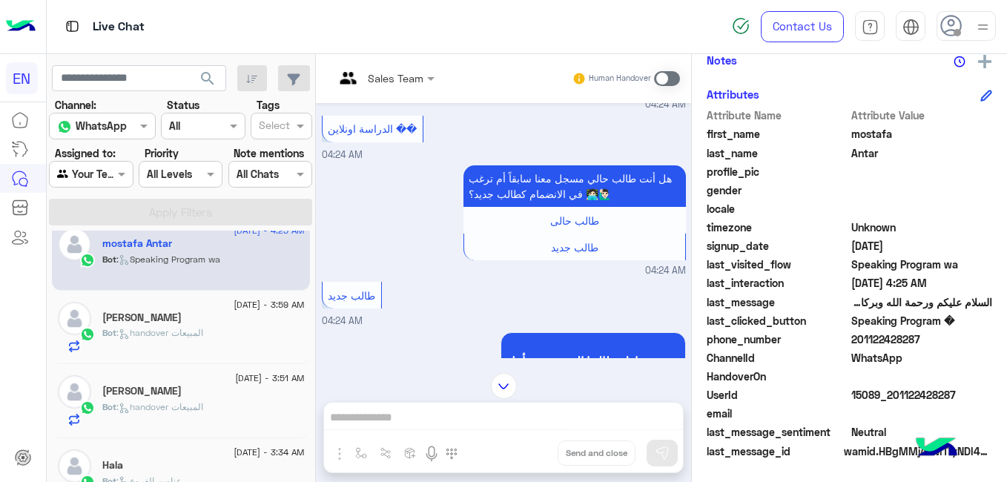
click at [872, 337] on span "201122428287" at bounding box center [922, 340] width 142 height 16
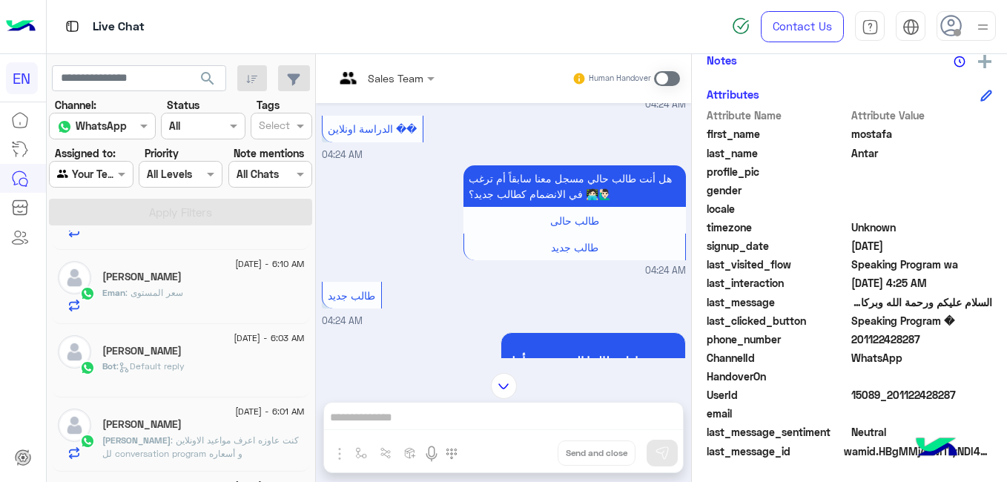
scroll to position [0, 0]
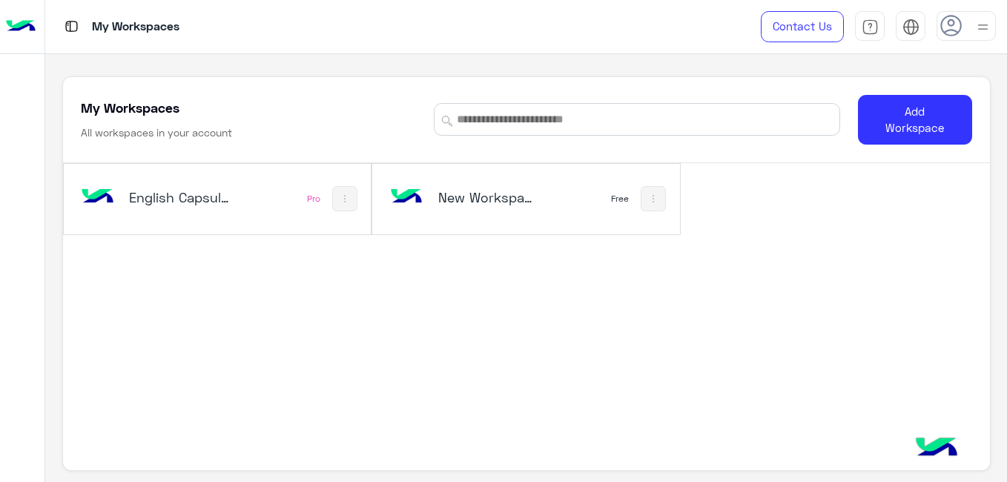
click at [195, 197] on h5 "English Capsules" at bounding box center [179, 197] width 101 height 18
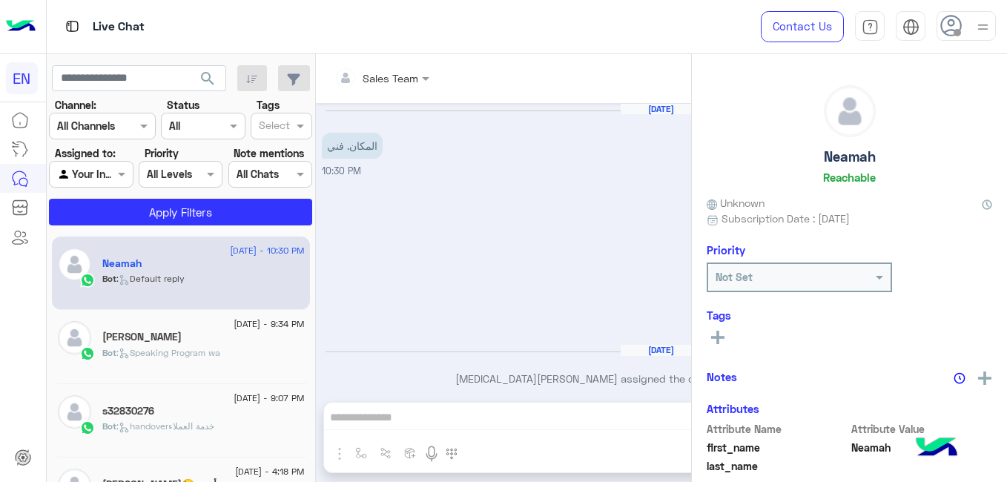
scroll to position [11, 0]
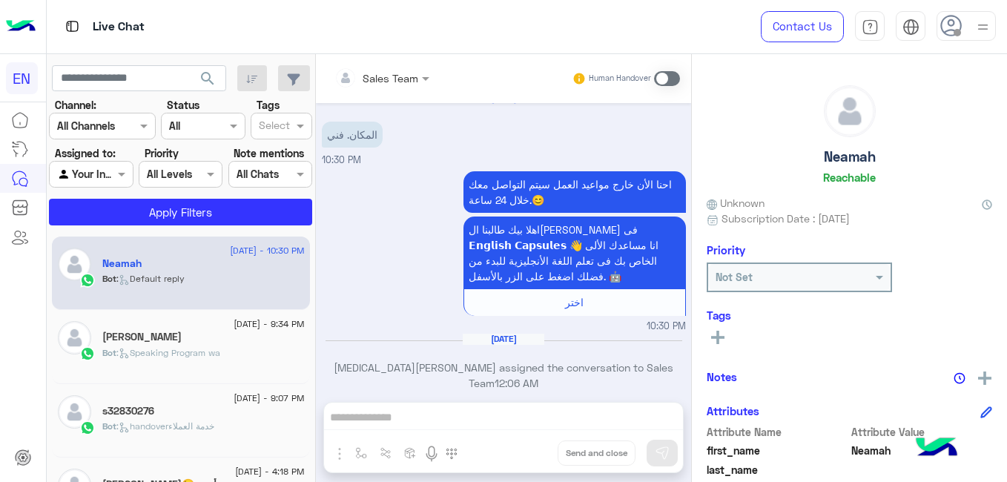
click at [105, 174] on div at bounding box center [91, 173] width 82 height 17
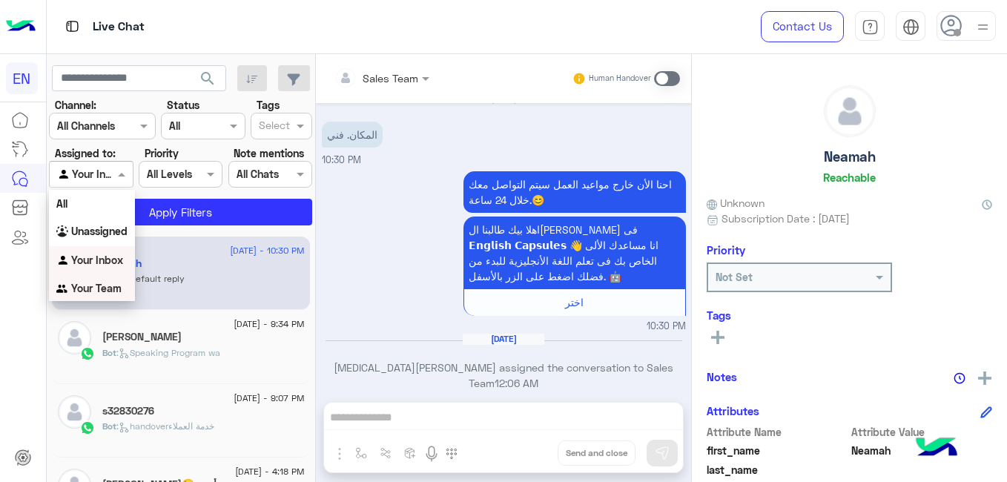
click at [113, 286] on b "Your Team" at bounding box center [96, 288] width 50 height 13
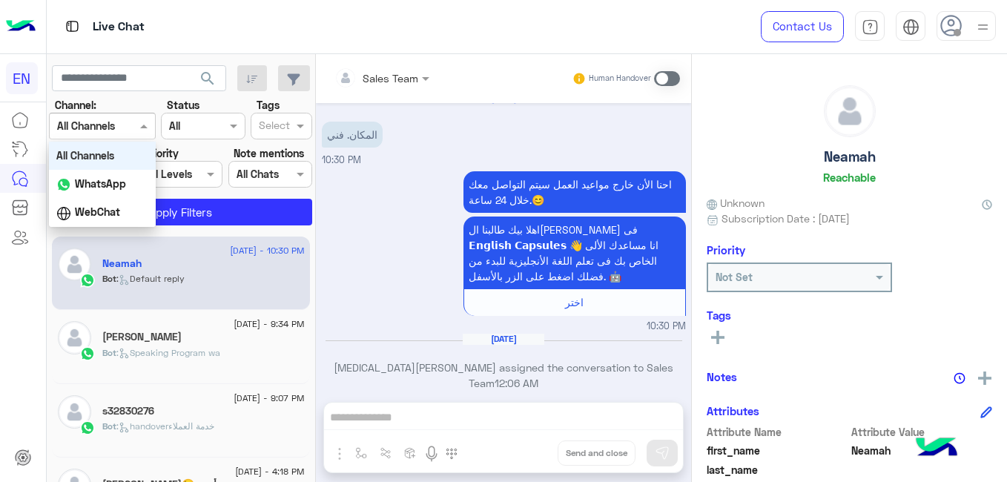
click at [109, 133] on input "text" at bounding box center [84, 127] width 54 height 16
click at [113, 185] on b "WhatsApp" at bounding box center [100, 183] width 51 height 13
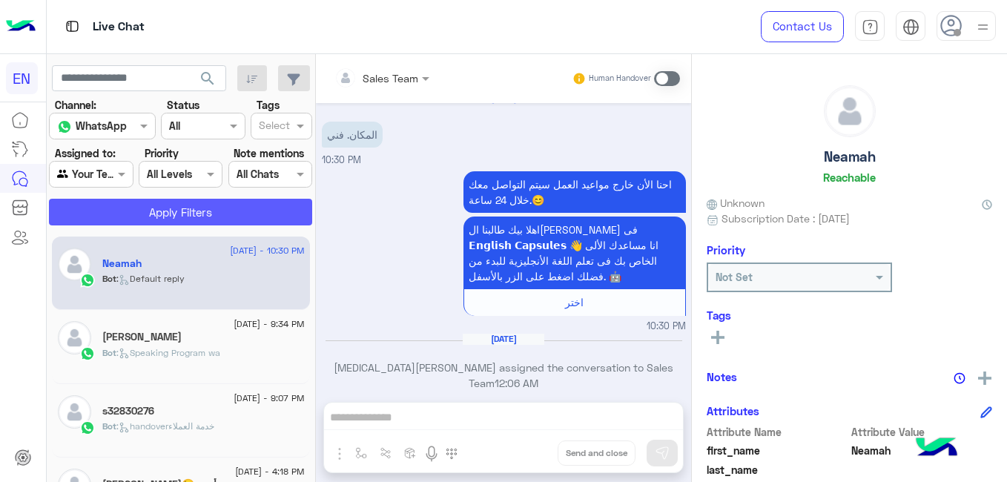
click at [137, 215] on button "Apply Filters" at bounding box center [180, 212] width 263 height 27
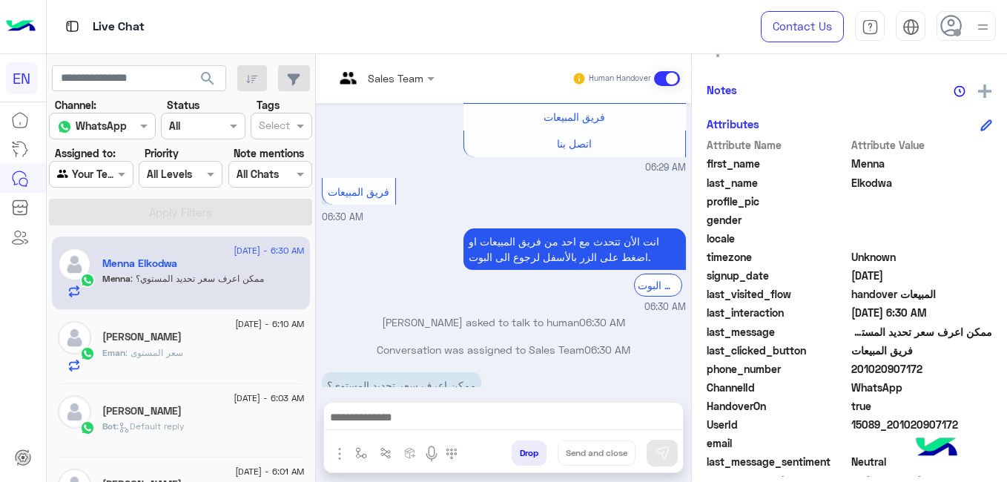
scroll to position [289, 0]
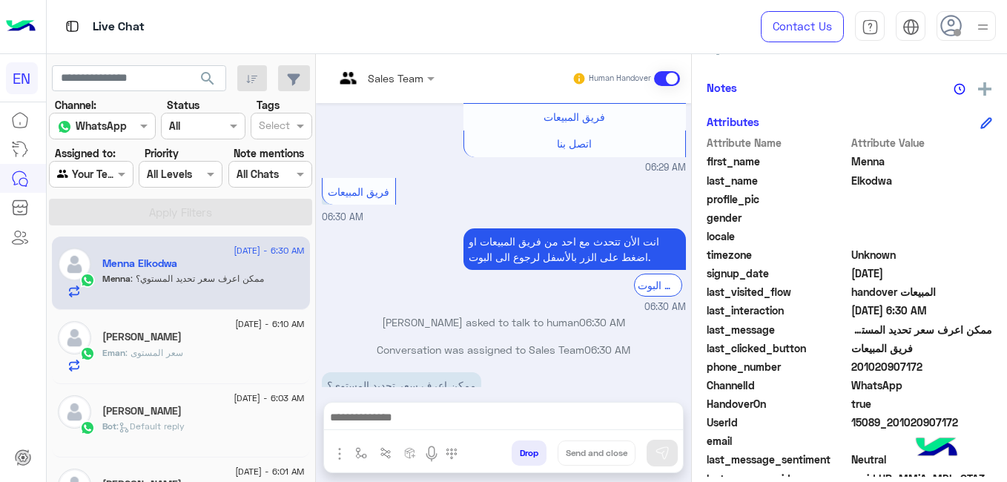
click at [863, 362] on span "201020907172" at bounding box center [922, 367] width 142 height 16
copy span "201020907172"
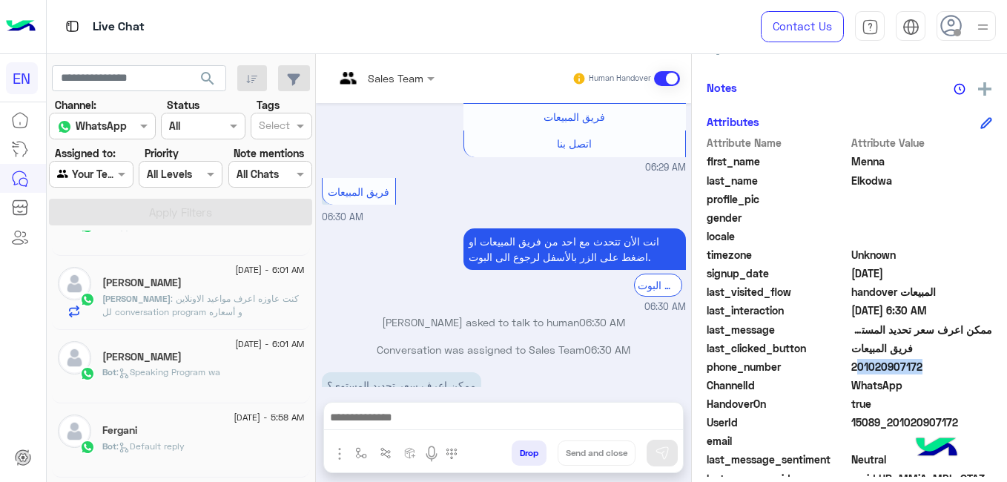
scroll to position [0, 0]
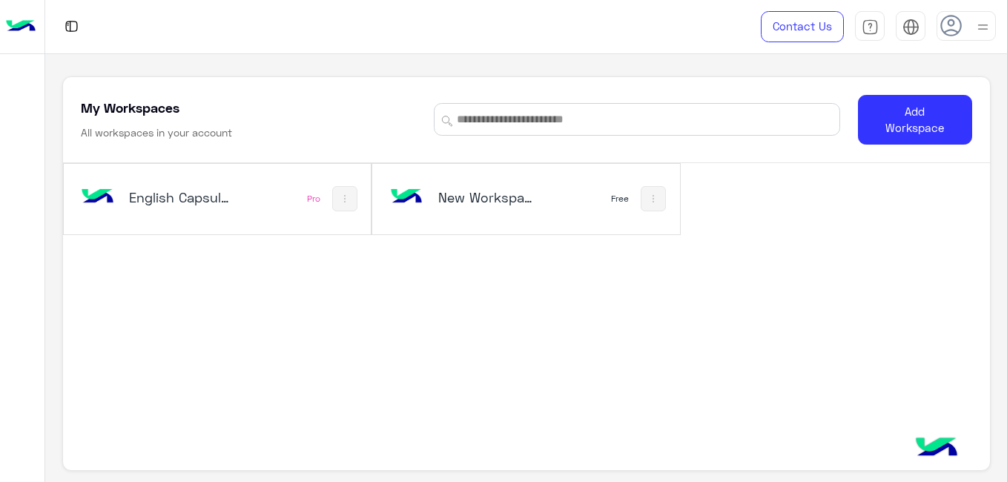
click at [203, 206] on h5 "English Capsules" at bounding box center [179, 197] width 101 height 18
click at [186, 197] on h5 "English Capsules" at bounding box center [179, 197] width 101 height 18
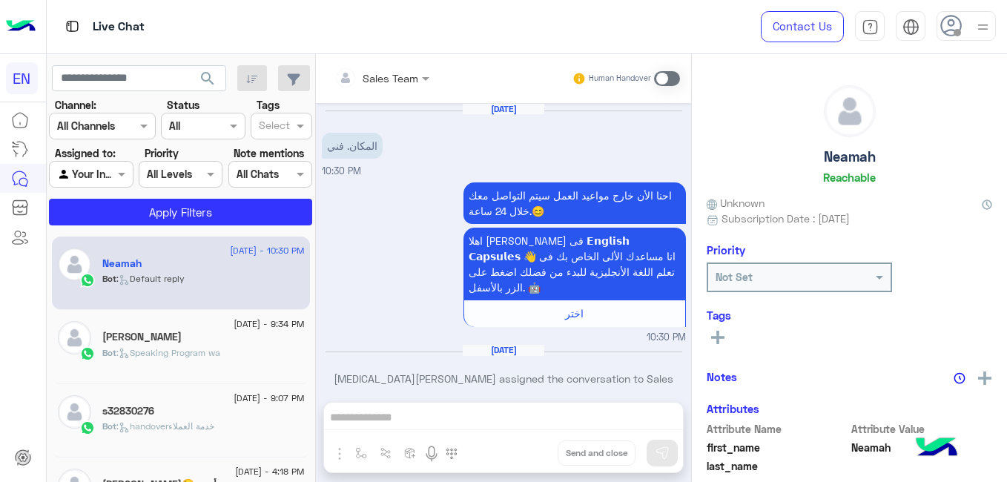
scroll to position [11, 0]
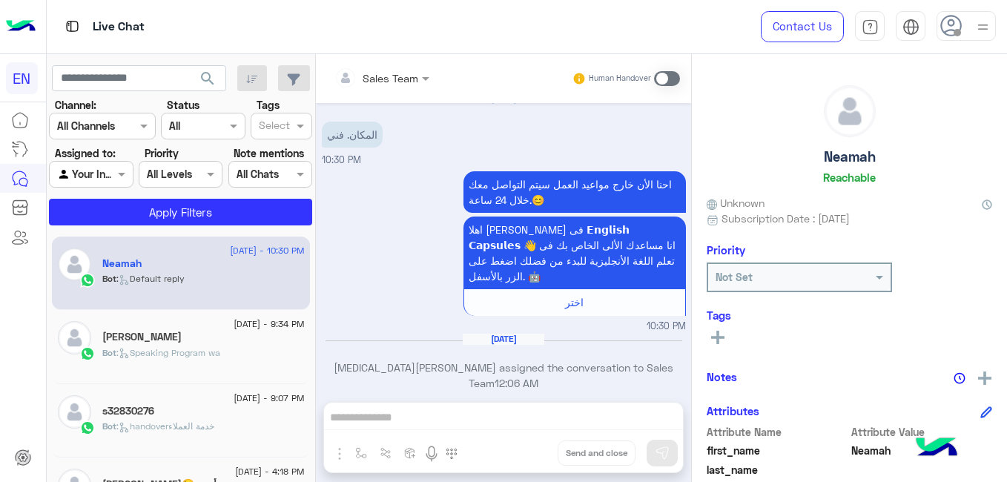
click at [103, 173] on div at bounding box center [91, 173] width 82 height 17
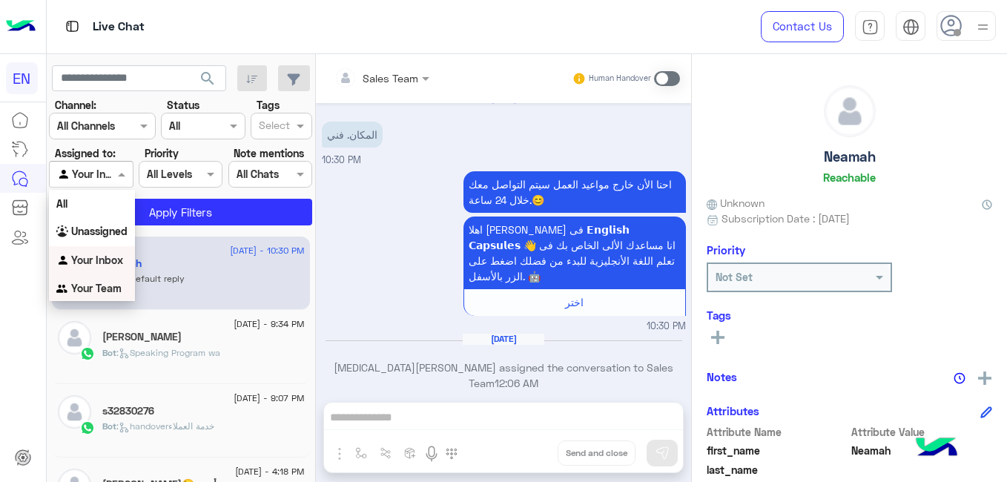
click at [90, 283] on b "Your Team" at bounding box center [96, 288] width 50 height 13
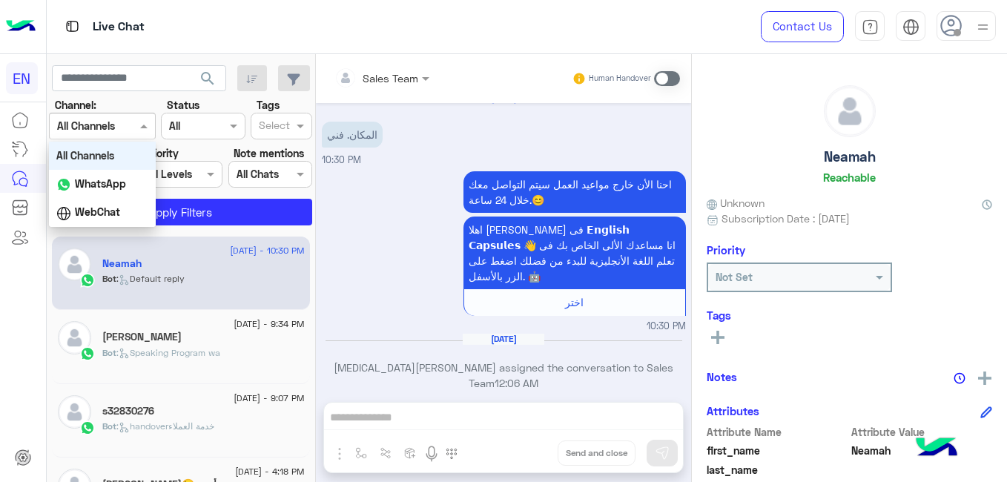
click at [90, 131] on input "text" at bounding box center [84, 127] width 54 height 16
click at [94, 182] on b "WhatsApp" at bounding box center [100, 183] width 51 height 13
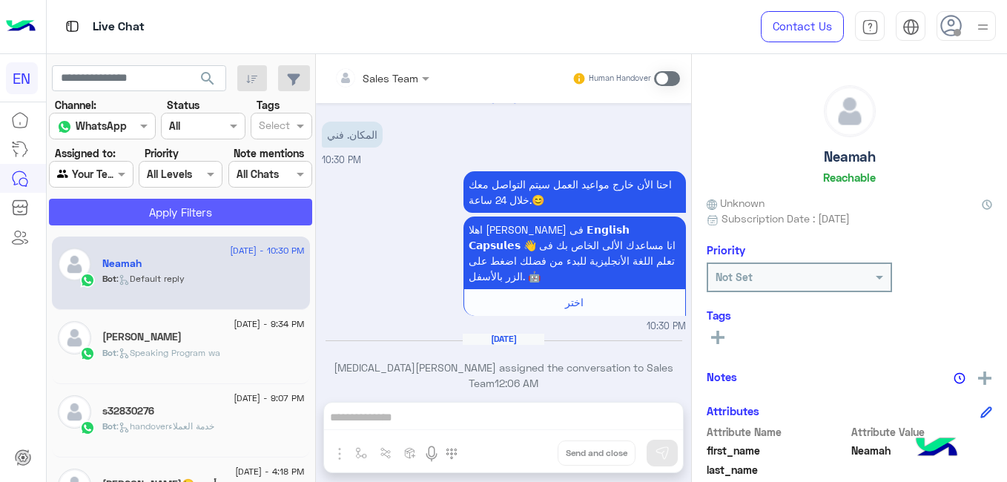
click at [134, 210] on button "Apply Filters" at bounding box center [180, 212] width 263 height 27
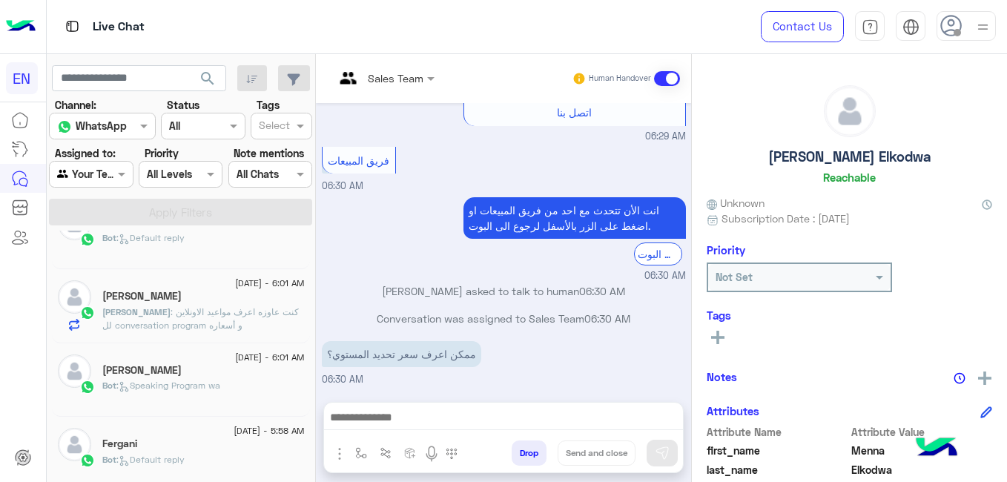
scroll to position [180, 0]
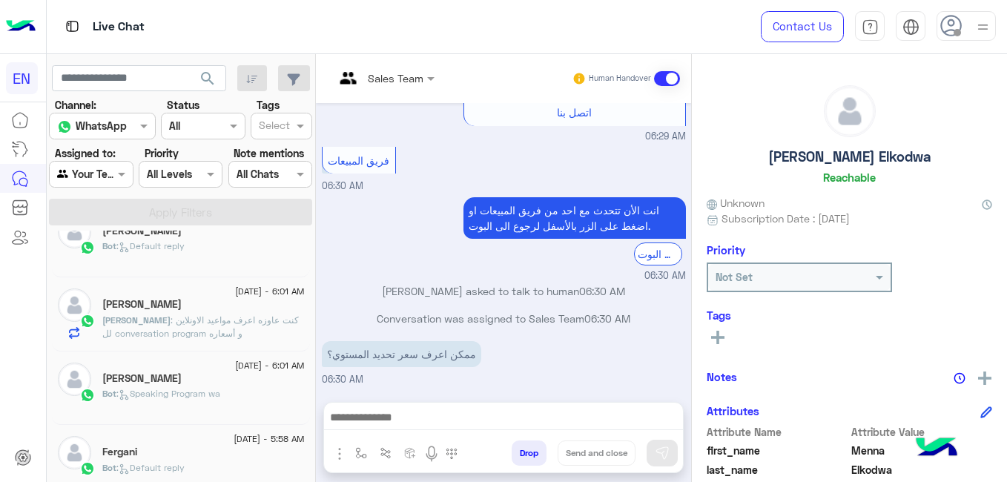
click at [227, 392] on div "Bot : Speaking Program wa" at bounding box center [203, 400] width 202 height 26
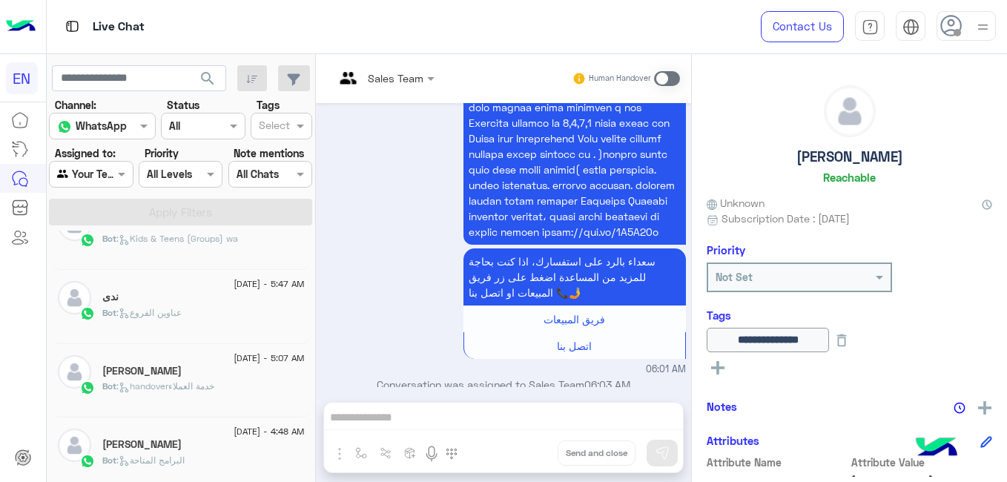
scroll to position [562, 0]
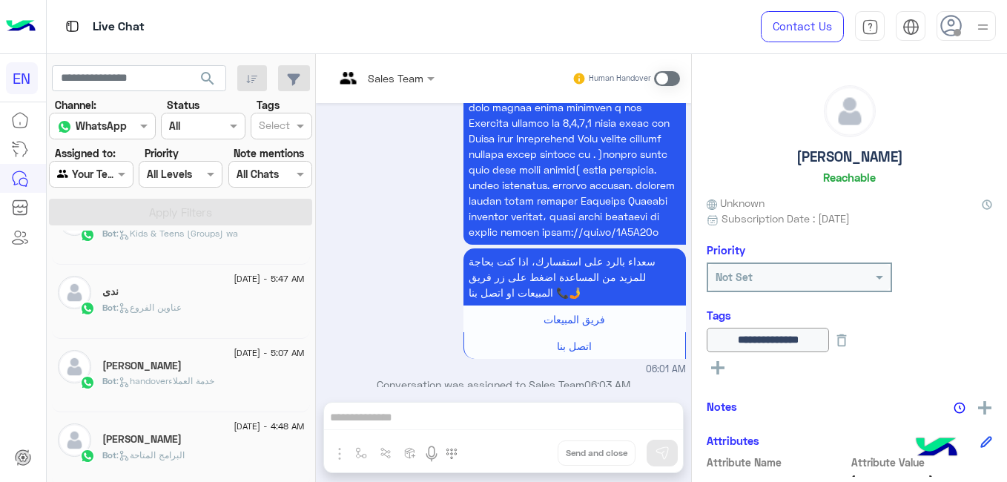
click at [268, 385] on div "Bot : handoverخدمة العملاء" at bounding box center [203, 388] width 202 height 26
